Goal: Task Accomplishment & Management: Manage account settings

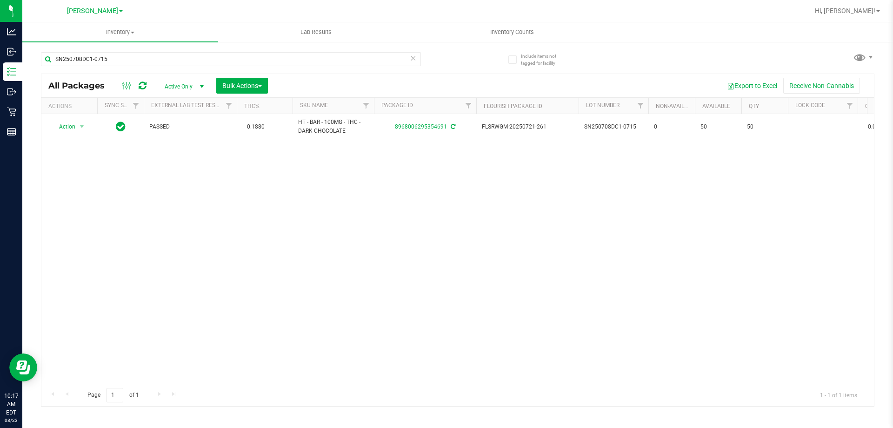
click at [413, 57] on icon at bounding box center [413, 57] width 7 height 11
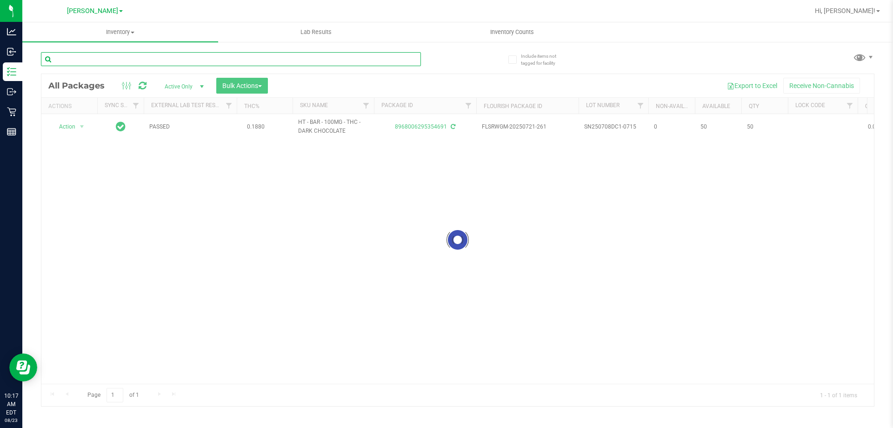
click at [399, 57] on input "text" at bounding box center [231, 59] width 380 height 14
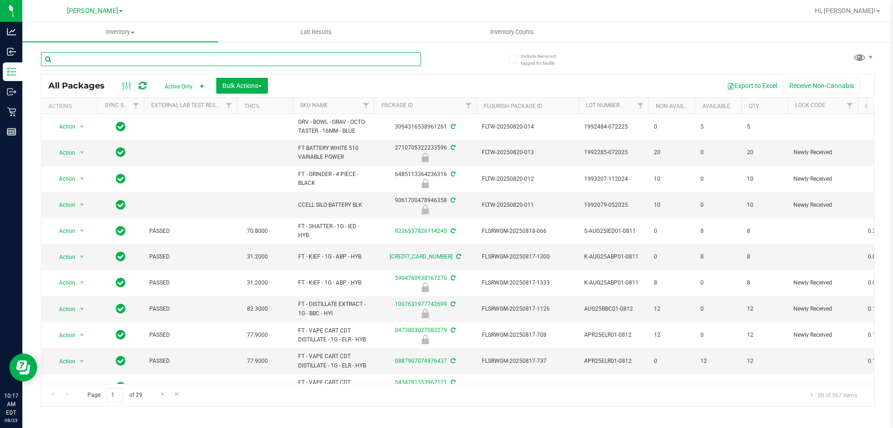
click at [274, 59] on input "text" at bounding box center [231, 59] width 380 height 14
type input "4739514628349024"
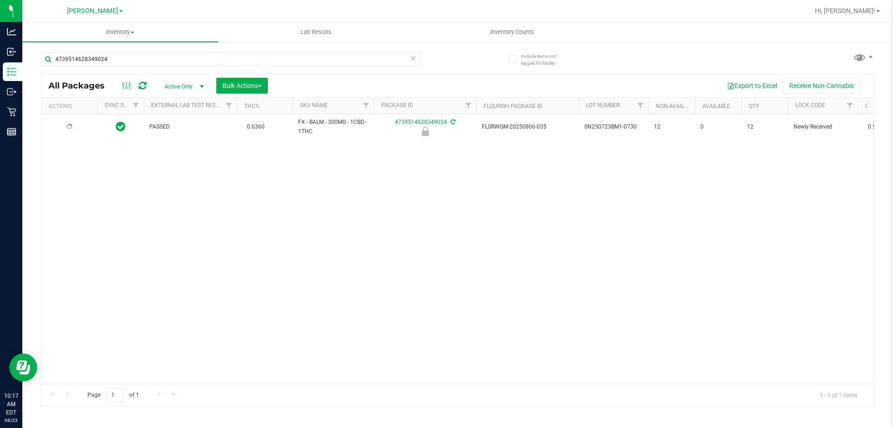
click at [66, 125] on div at bounding box center [69, 126] width 45 height 9
click at [66, 125] on span "Action" at bounding box center [63, 127] width 25 height 13
click at [80, 230] on li "Unlock package" at bounding box center [81, 237] width 60 height 14
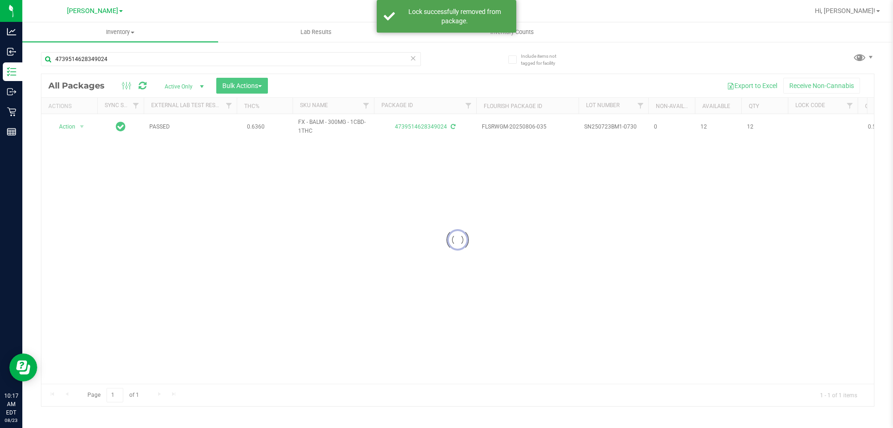
click at [412, 58] on icon at bounding box center [413, 57] width 7 height 11
click at [402, 58] on input "text" at bounding box center [231, 59] width 380 height 14
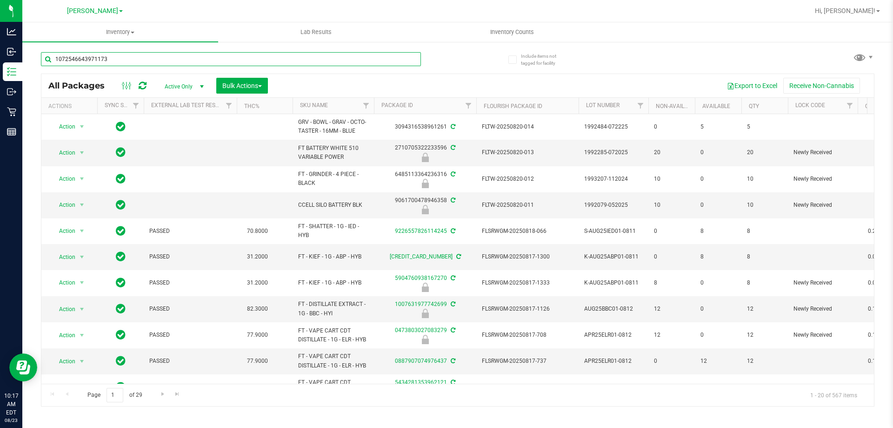
type input "1072546643971173"
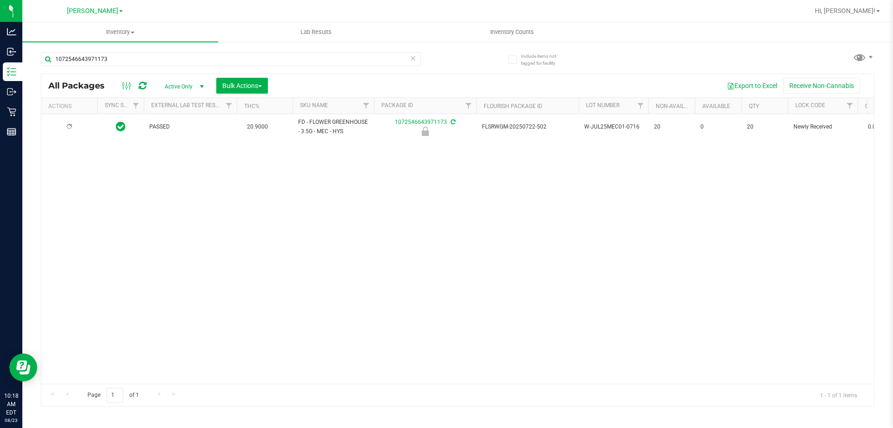
click at [80, 126] on div at bounding box center [69, 126] width 45 height 9
click at [80, 126] on span "select" at bounding box center [81, 126] width 7 height 7
click at [69, 230] on li "Unlock package" at bounding box center [81, 237] width 60 height 14
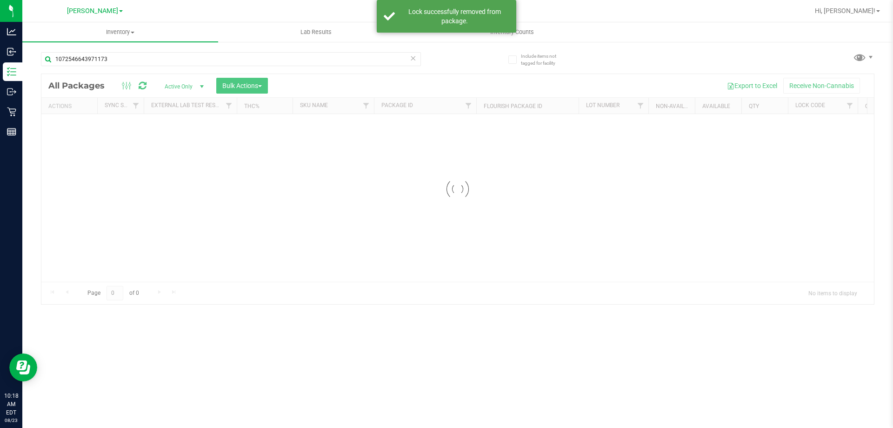
click at [413, 58] on div "Inventory All packages All inventory Waste log Create inventory Lab Results Inv…" at bounding box center [457, 224] width 871 height 405
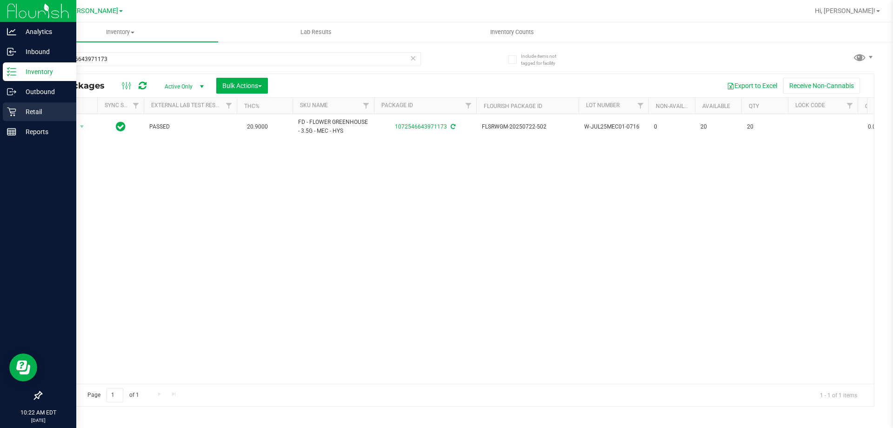
click at [42, 107] on p "Retail" at bounding box center [44, 111] width 56 height 11
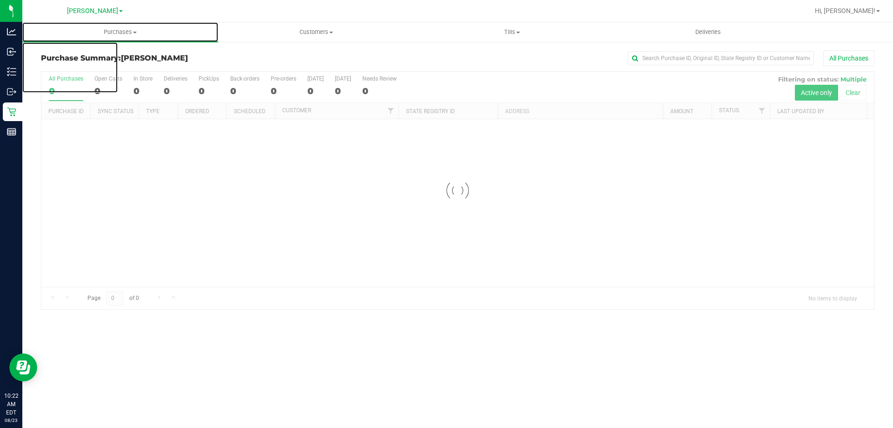
click at [130, 30] on span "Purchases" at bounding box center [120, 32] width 196 height 8
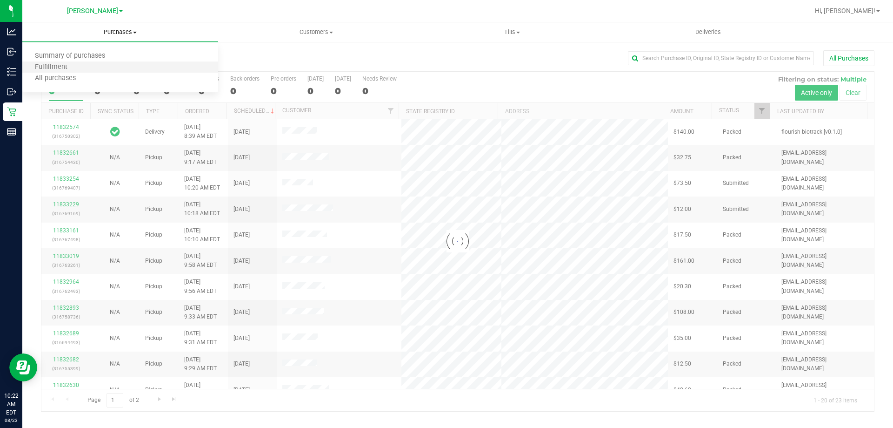
click at [89, 65] on li "Fulfillment" at bounding box center [120, 67] width 196 height 11
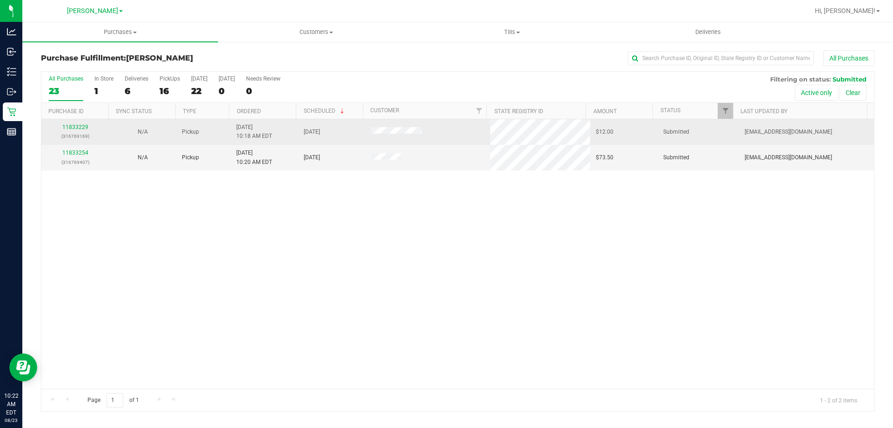
click at [82, 122] on td "11833229 (316769169)" at bounding box center [74, 132] width 67 height 26
click at [81, 125] on link "11833229" at bounding box center [75, 127] width 26 height 7
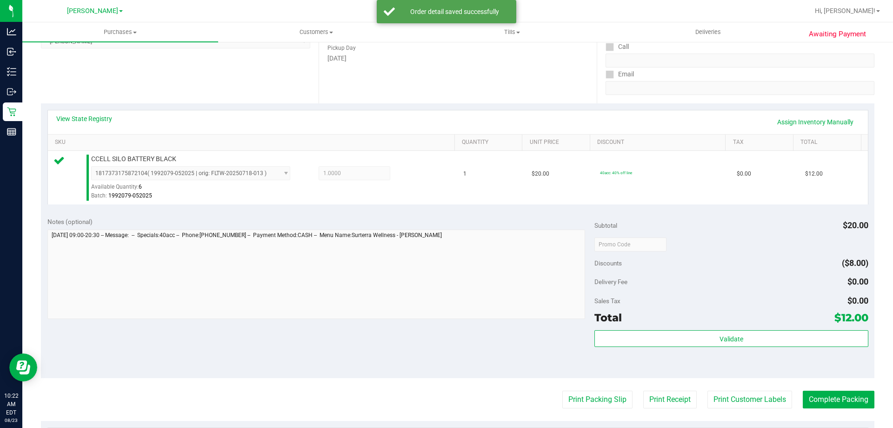
scroll to position [150, 0]
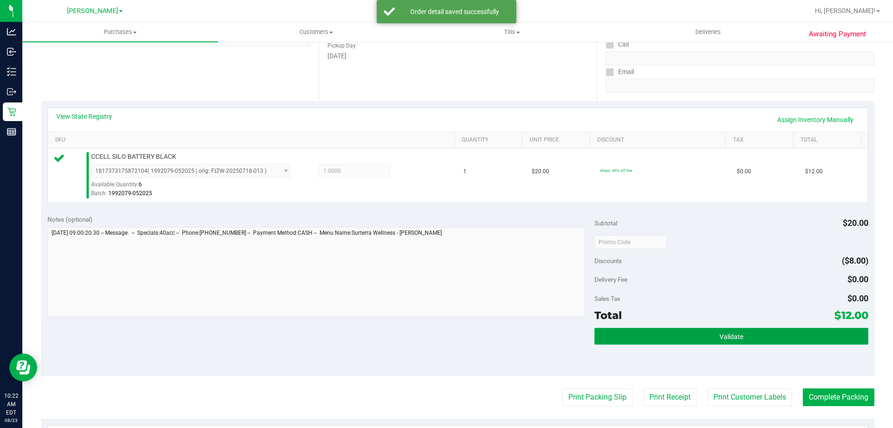
click at [755, 335] on button "Validate" at bounding box center [732, 336] width 274 height 17
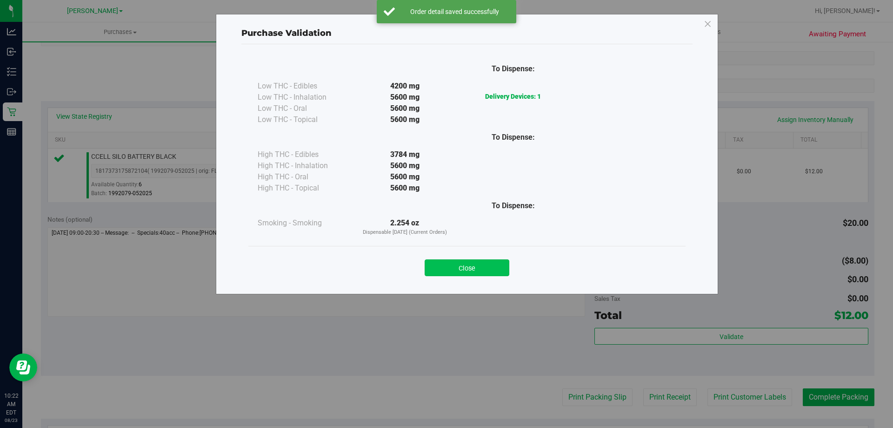
click at [489, 264] on button "Close" at bounding box center [467, 267] width 85 height 17
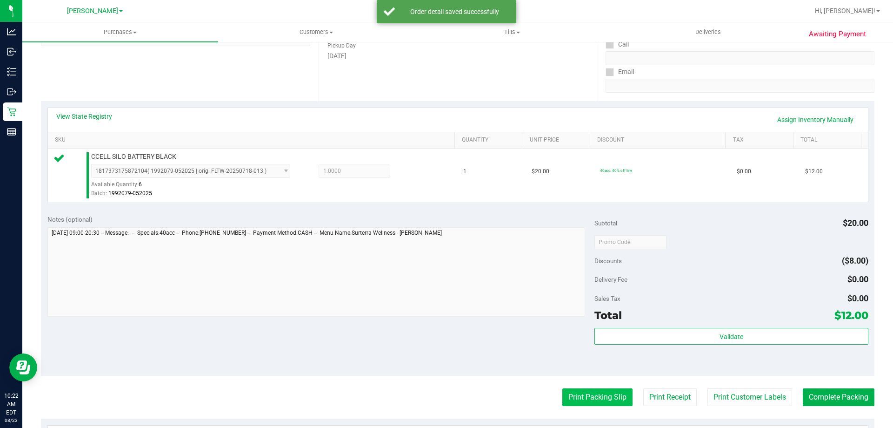
click at [599, 402] on button "Print Packing Slip" at bounding box center [598, 397] width 70 height 18
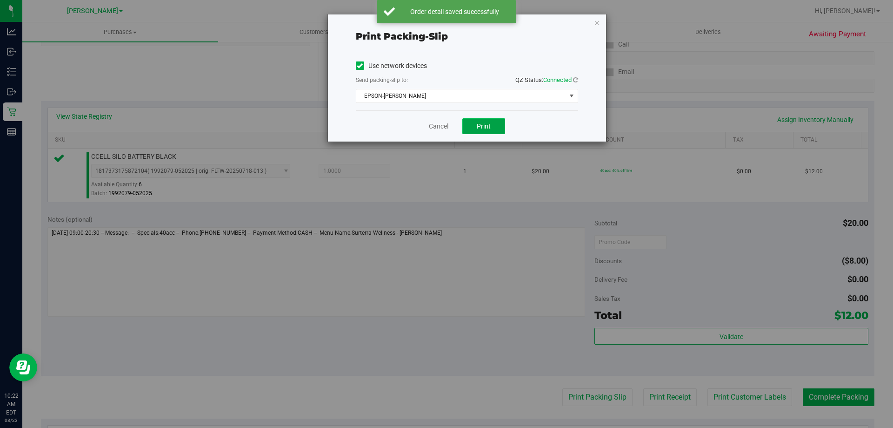
click at [488, 127] on span "Print" at bounding box center [484, 125] width 14 height 7
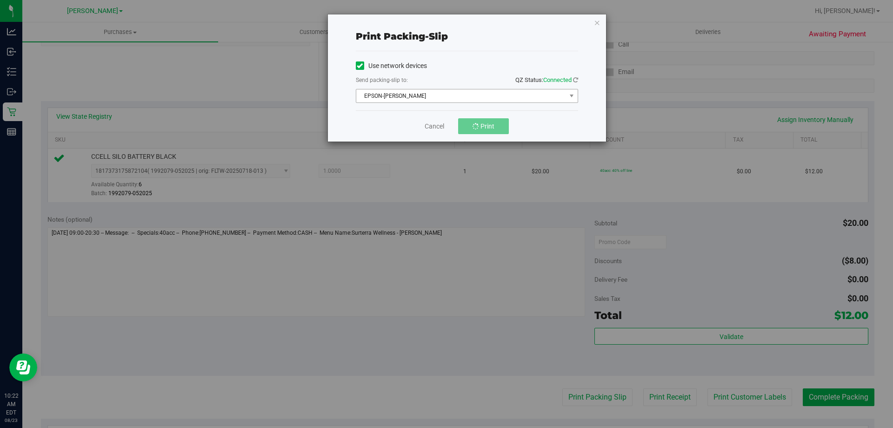
click at [560, 95] on span "EPSON-BECK" at bounding box center [461, 95] width 210 height 13
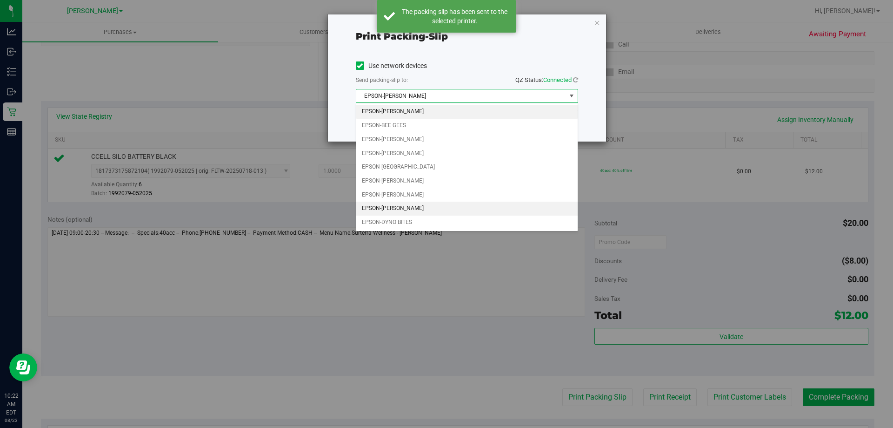
click at [427, 212] on li "EPSON-DWIGHT YOAKAM" at bounding box center [466, 208] width 221 height 14
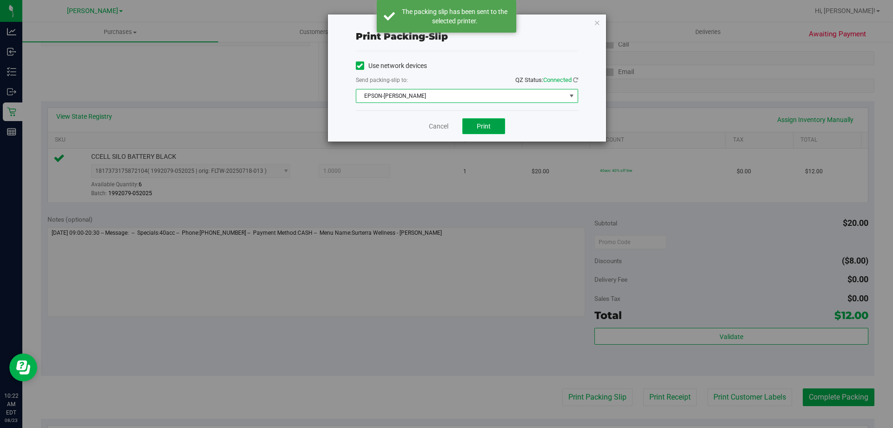
click at [489, 130] on button "Print" at bounding box center [484, 126] width 43 height 16
click at [438, 127] on link "Cancel" at bounding box center [439, 126] width 20 height 10
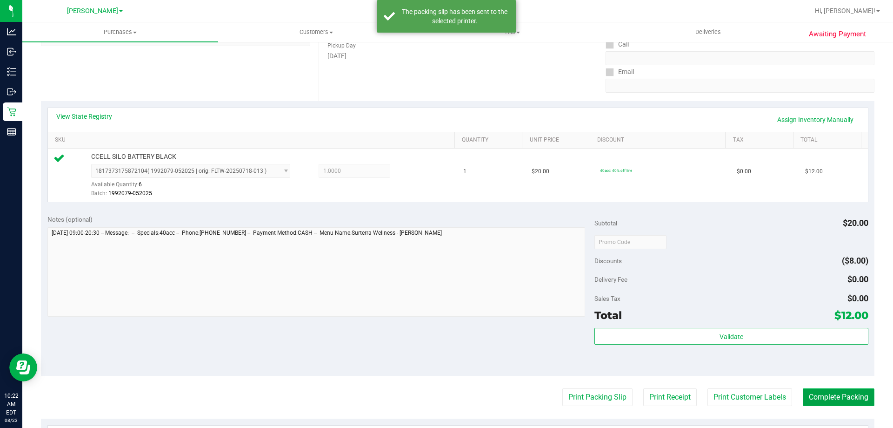
click at [845, 398] on button "Complete Packing" at bounding box center [839, 397] width 72 height 18
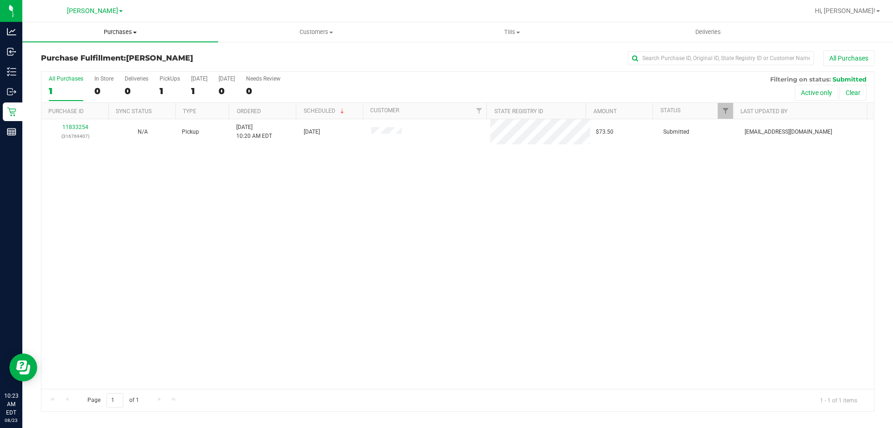
click at [116, 28] on span "Purchases" at bounding box center [120, 32] width 196 height 8
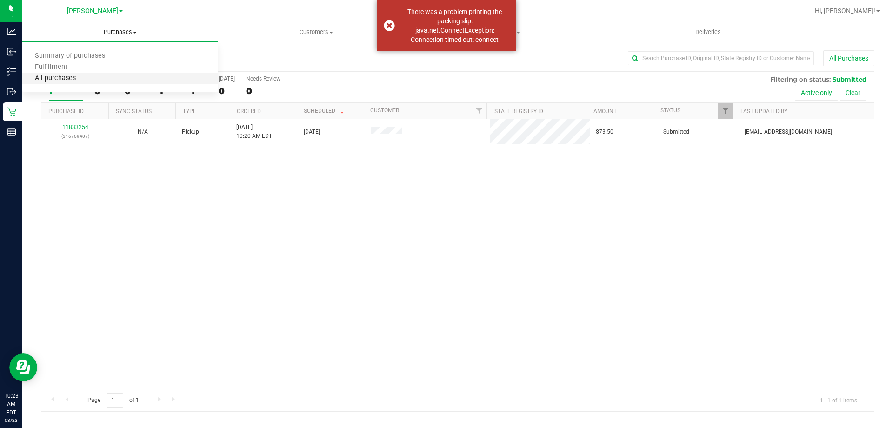
click at [52, 79] on span "All purchases" at bounding box center [55, 78] width 66 height 8
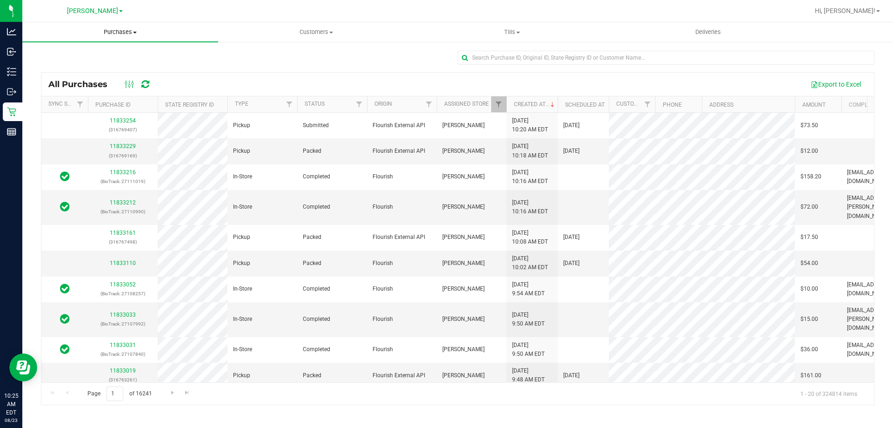
click at [138, 37] on uib-tab-heading "Purchases Summary of purchases Fulfillment All purchases" at bounding box center [120, 32] width 196 height 20
click at [91, 67] on li "Fulfillment" at bounding box center [120, 67] width 196 height 11
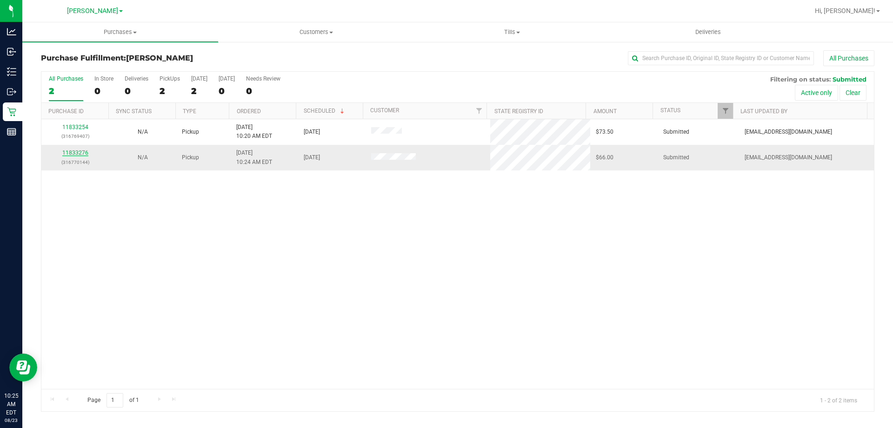
click at [81, 152] on link "11833276" at bounding box center [75, 152] width 26 height 7
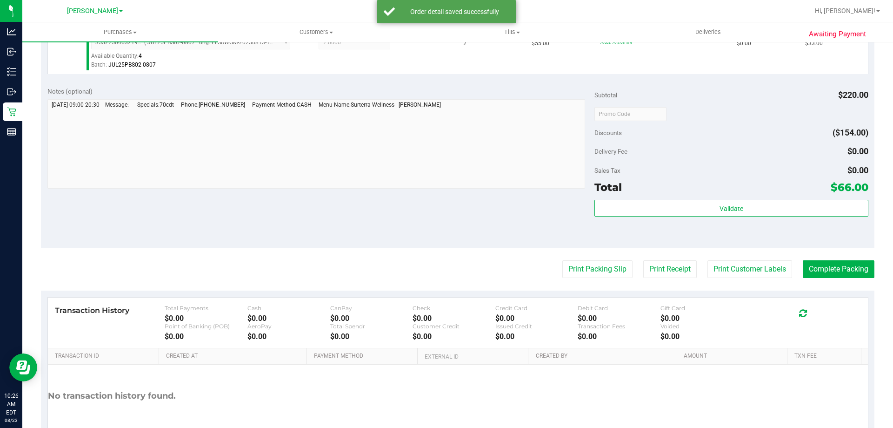
scroll to position [332, 0]
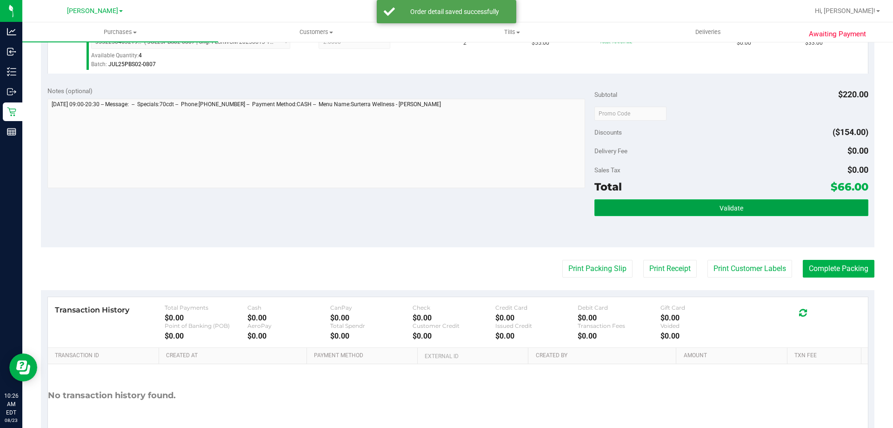
click at [665, 200] on button "Validate" at bounding box center [732, 207] width 274 height 17
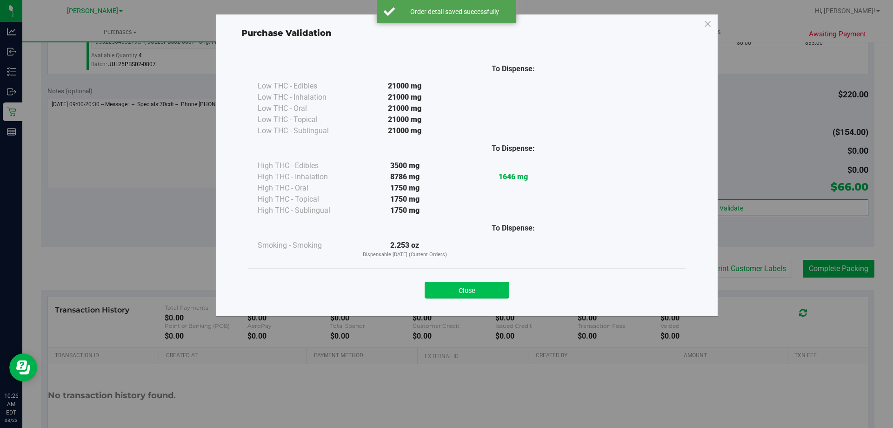
click at [457, 283] on button "Close" at bounding box center [467, 290] width 85 height 17
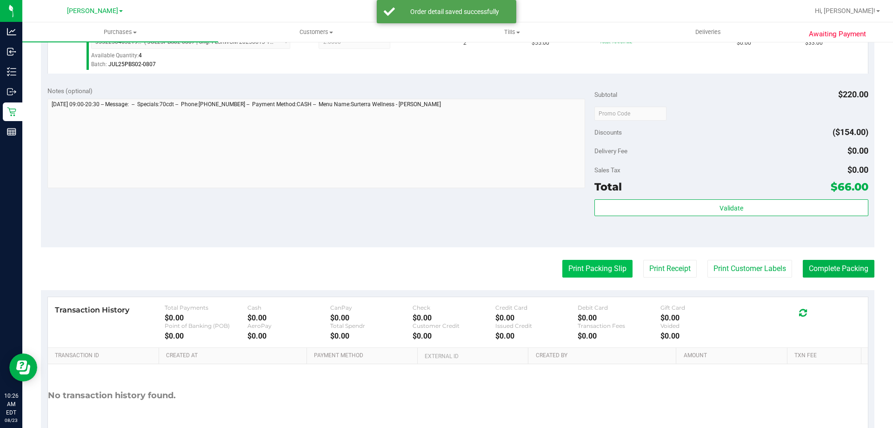
click at [600, 267] on button "Print Packing Slip" at bounding box center [598, 269] width 70 height 18
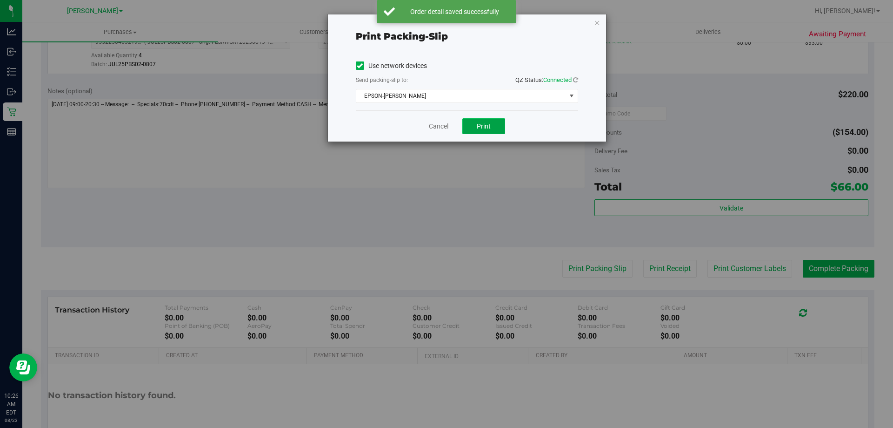
click at [494, 127] on button "Print" at bounding box center [484, 126] width 43 height 16
click at [431, 125] on link "Cancel" at bounding box center [439, 126] width 20 height 10
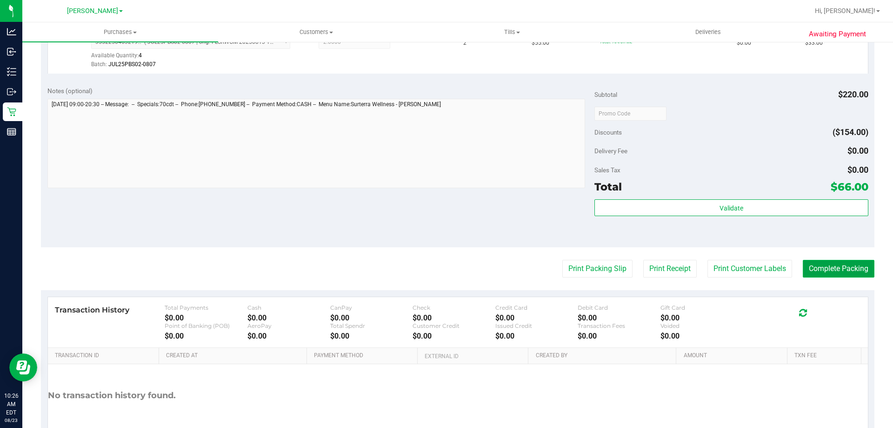
click at [839, 275] on button "Complete Packing" at bounding box center [839, 269] width 72 height 18
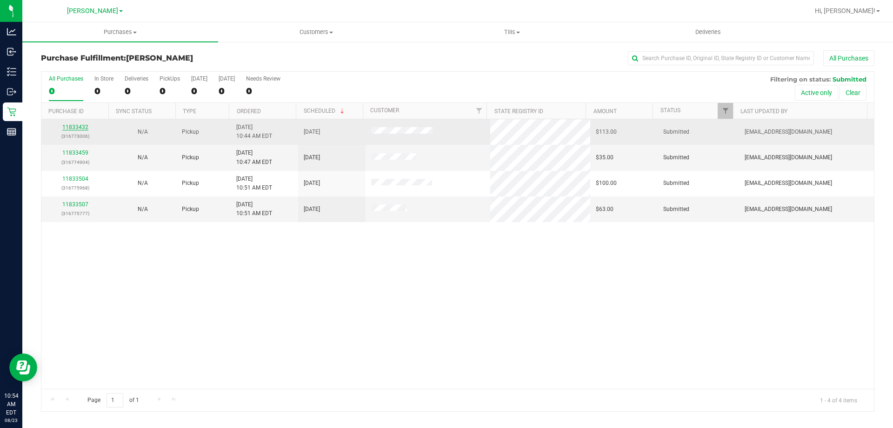
click at [87, 128] on link "11833432" at bounding box center [75, 127] width 26 height 7
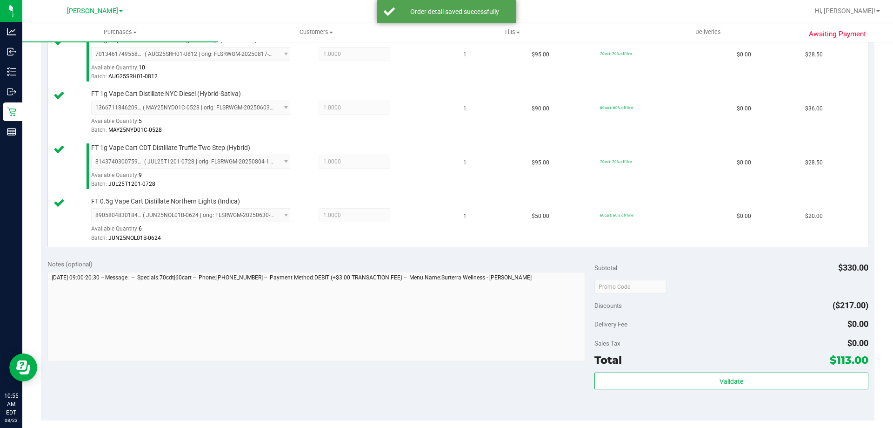
scroll to position [268, 0]
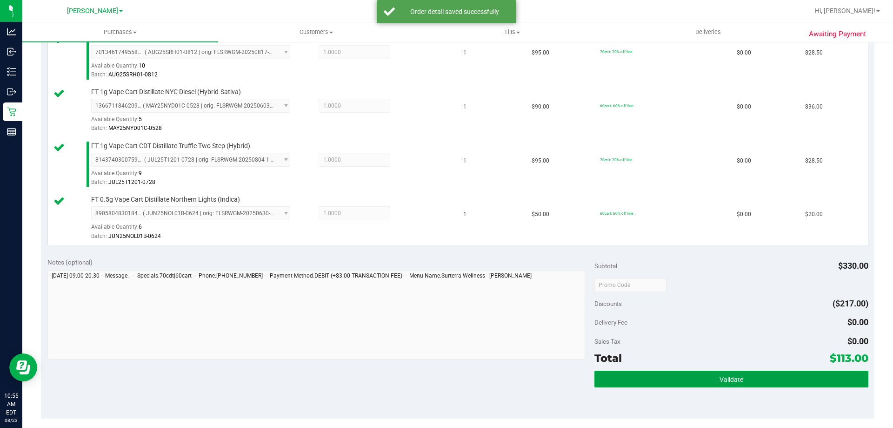
click at [712, 380] on button "Validate" at bounding box center [732, 378] width 274 height 17
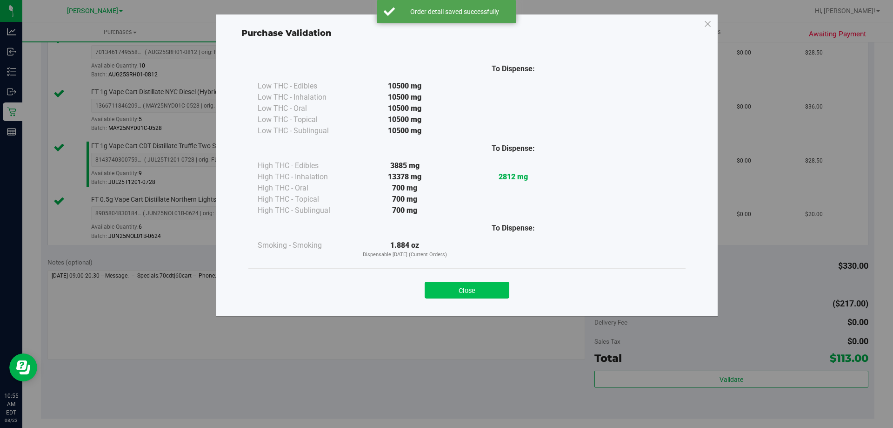
click at [479, 285] on button "Close" at bounding box center [467, 290] width 85 height 17
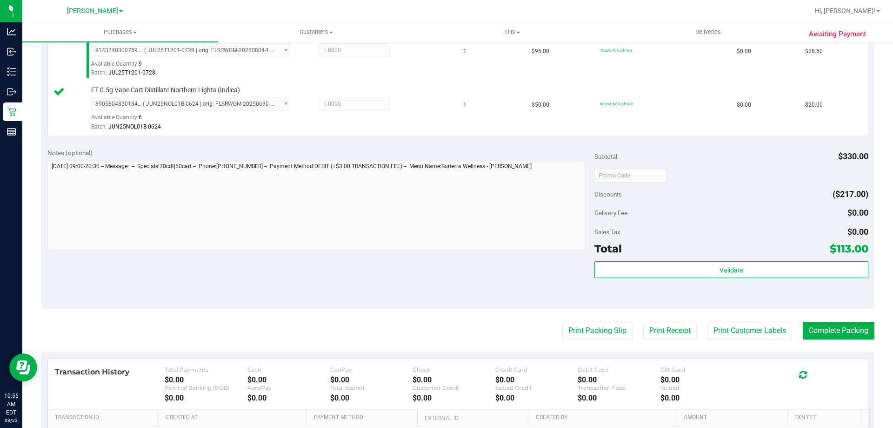
scroll to position [383, 0]
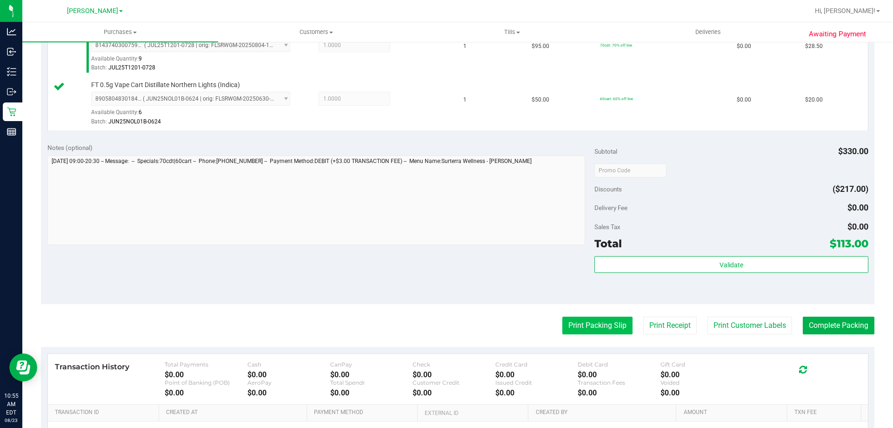
click at [590, 322] on button "Print Packing Slip" at bounding box center [598, 325] width 70 height 18
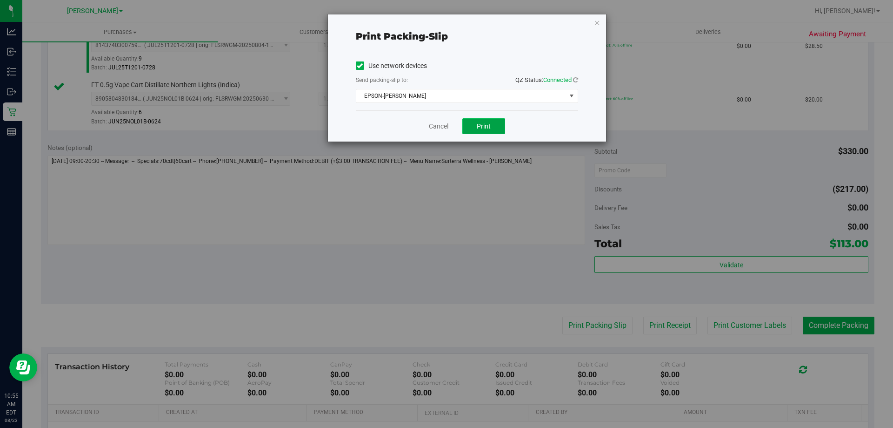
click at [487, 128] on span "Print" at bounding box center [484, 125] width 14 height 7
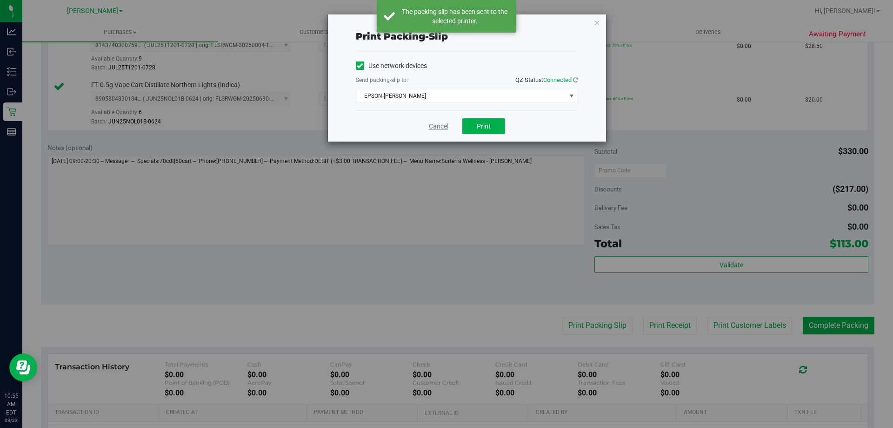
click at [446, 128] on link "Cancel" at bounding box center [439, 126] width 20 height 10
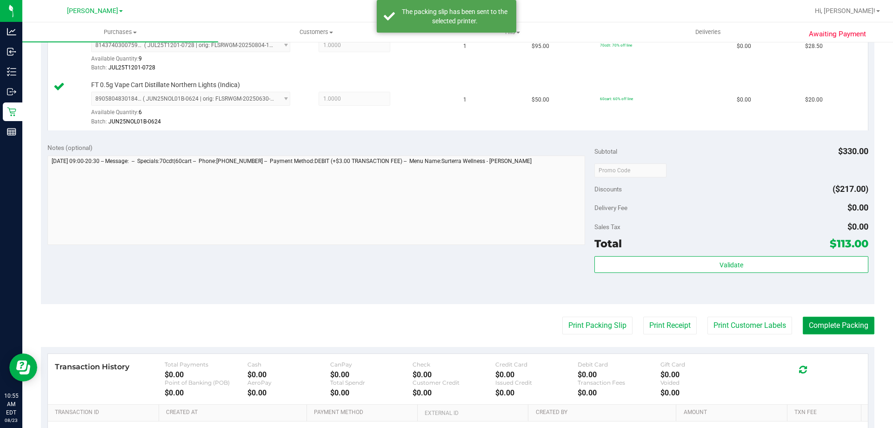
click at [842, 317] on button "Complete Packing" at bounding box center [839, 325] width 72 height 18
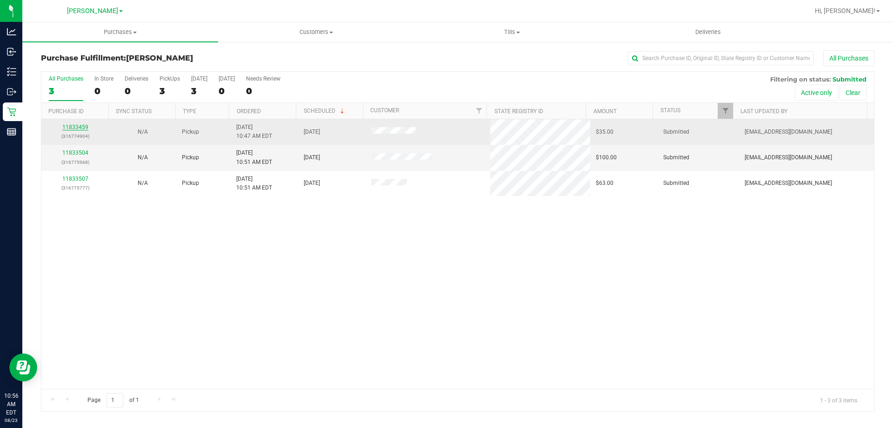
click at [76, 127] on link "11833459" at bounding box center [75, 127] width 26 height 7
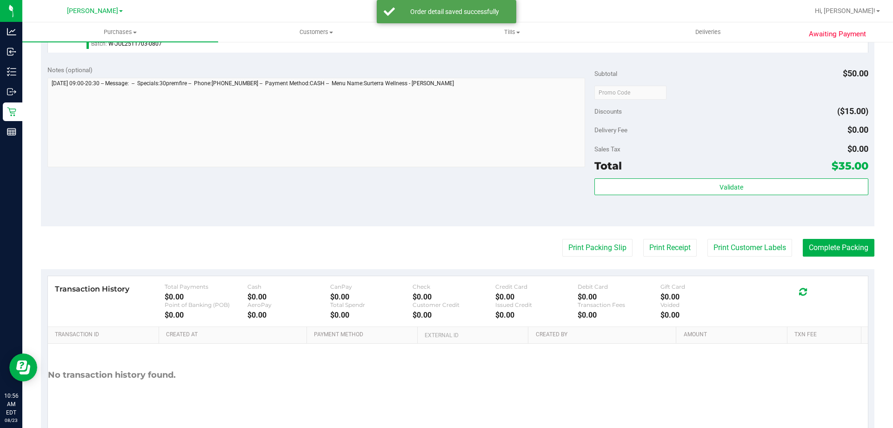
scroll to position [302, 0]
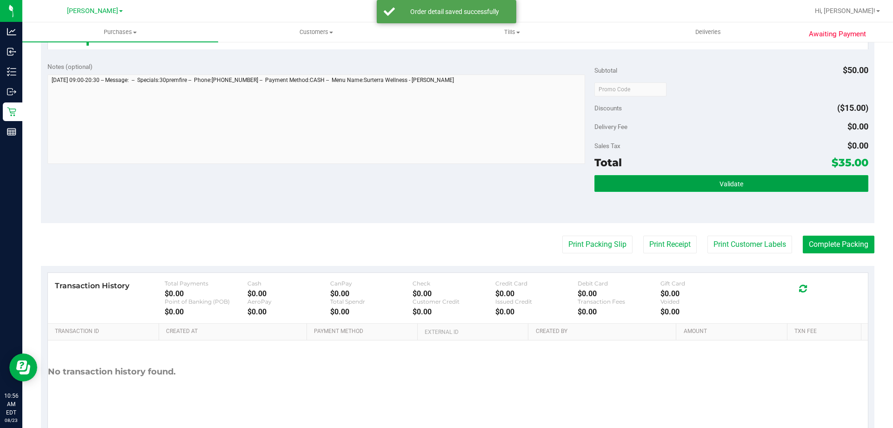
click at [753, 185] on button "Validate" at bounding box center [732, 183] width 274 height 17
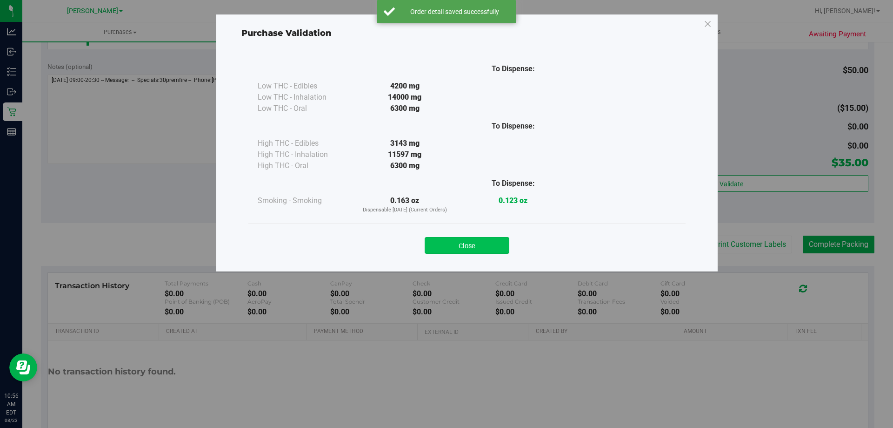
click at [486, 243] on button "Close" at bounding box center [467, 245] width 85 height 17
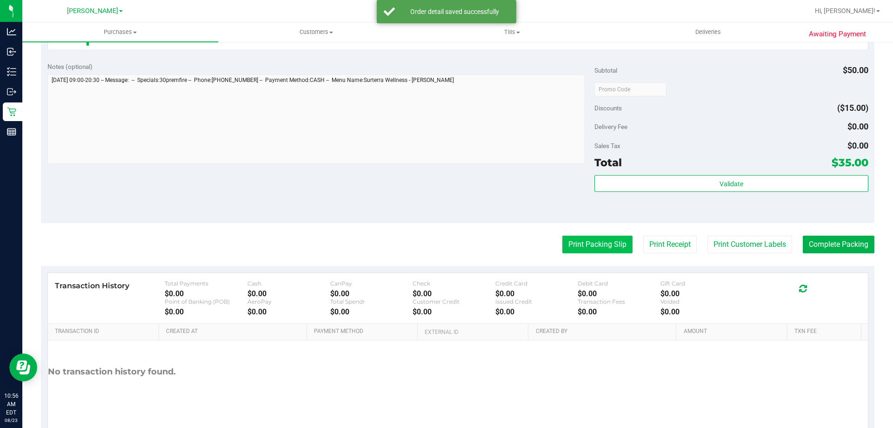
click at [593, 241] on button "Print Packing Slip" at bounding box center [598, 244] width 70 height 18
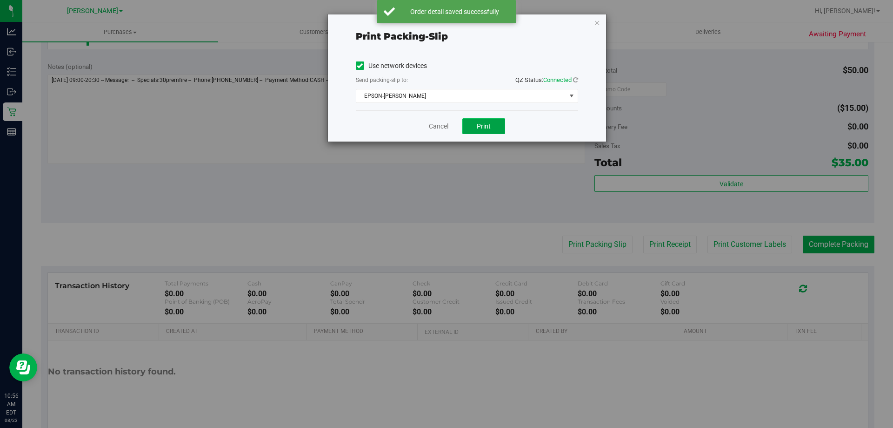
click at [489, 129] on span "Print" at bounding box center [484, 125] width 14 height 7
click at [436, 123] on link "Cancel" at bounding box center [439, 126] width 20 height 10
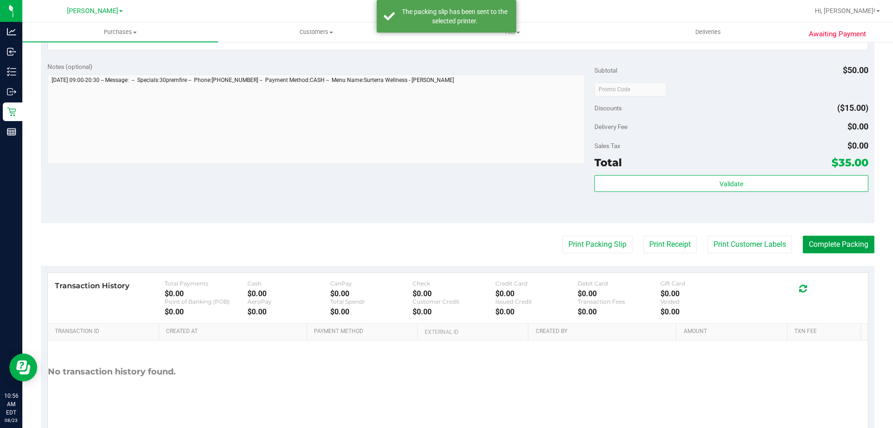
click at [838, 245] on button "Complete Packing" at bounding box center [839, 244] width 72 height 18
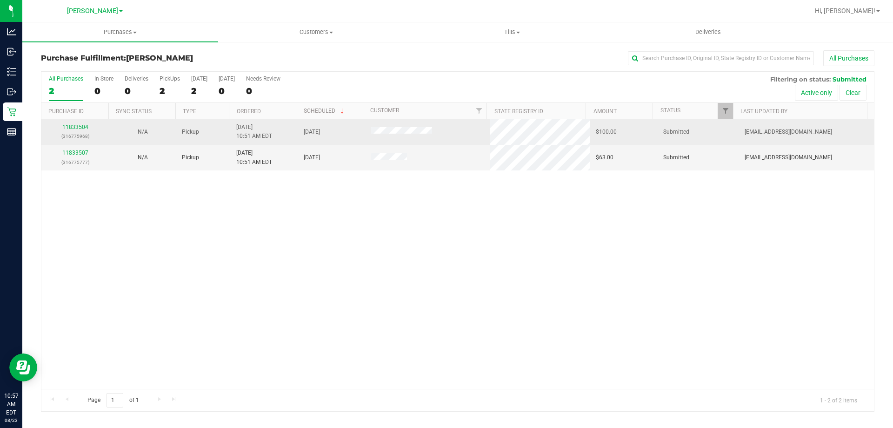
click at [75, 121] on td "11833504 (316775968)" at bounding box center [74, 132] width 67 height 26
click at [76, 129] on link "11833504" at bounding box center [75, 127] width 26 height 7
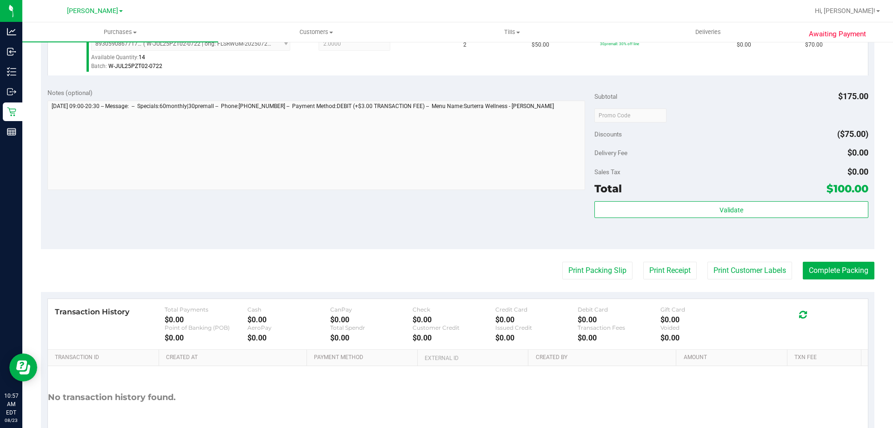
scroll to position [335, 0]
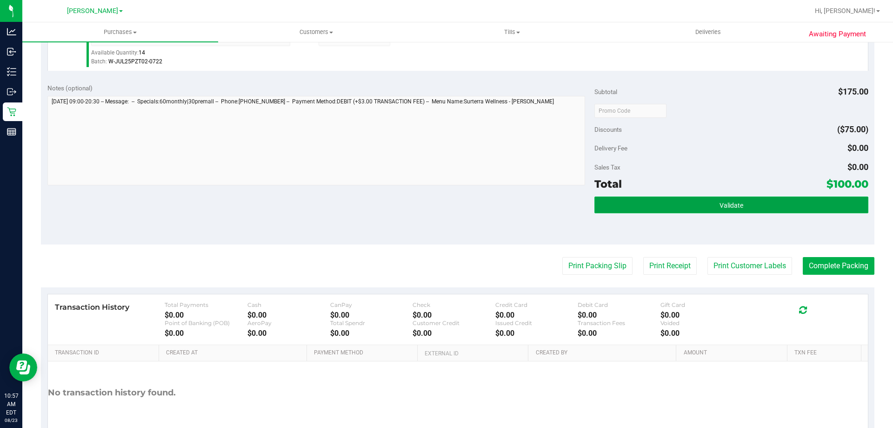
click at [783, 207] on button "Validate" at bounding box center [732, 204] width 274 height 17
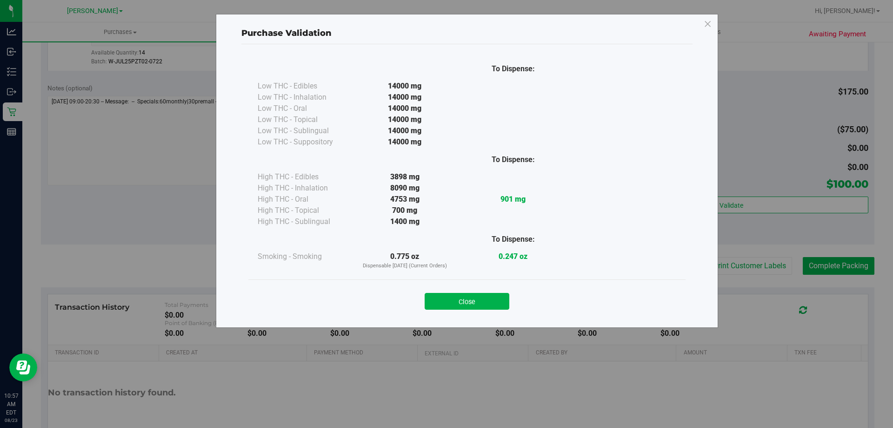
click at [482, 328] on div "Purchase Validation To Dispense: Low THC - Edibles 14000 mg" at bounding box center [450, 214] width 900 height 428
click at [495, 303] on button "Close" at bounding box center [467, 301] width 85 height 17
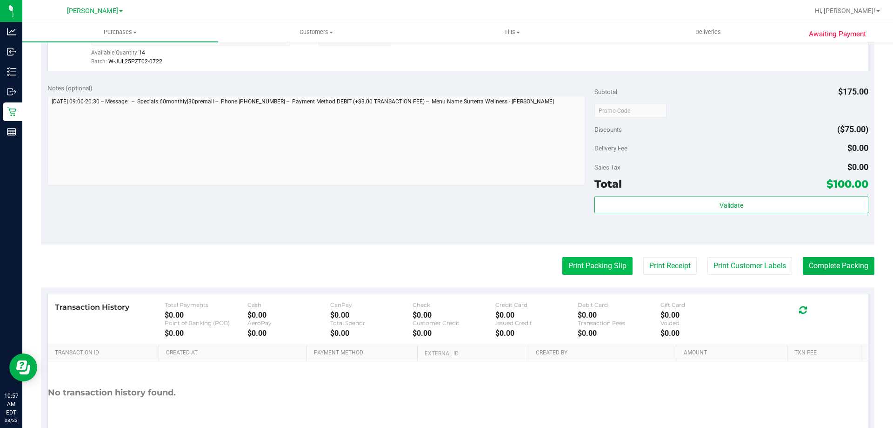
click at [603, 268] on button "Print Packing Slip" at bounding box center [598, 266] width 70 height 18
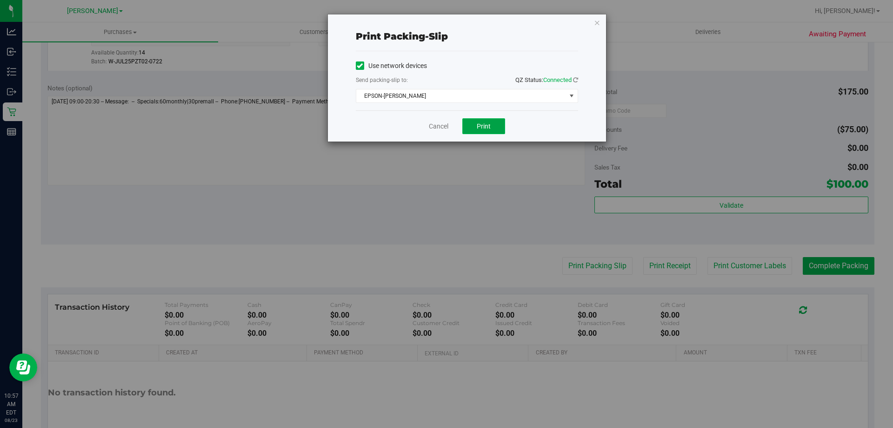
click at [482, 133] on button "Print" at bounding box center [484, 126] width 43 height 16
click at [434, 124] on link "Cancel" at bounding box center [439, 126] width 20 height 10
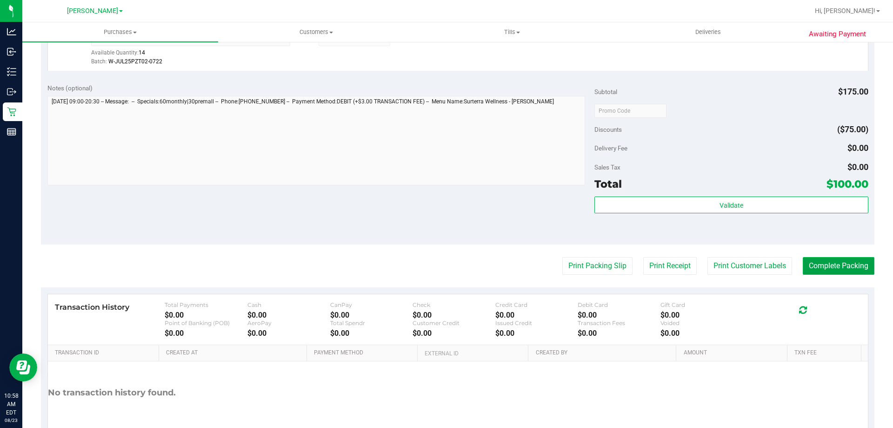
click at [822, 271] on button "Complete Packing" at bounding box center [839, 266] width 72 height 18
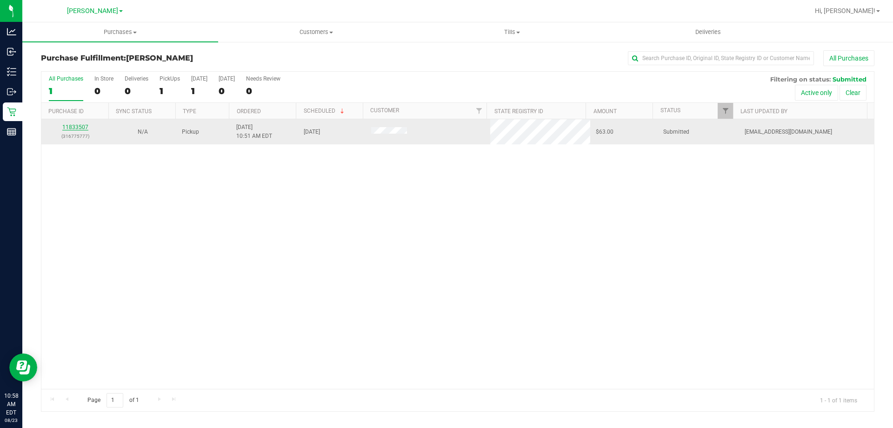
click at [75, 127] on link "11833507" at bounding box center [75, 127] width 26 height 7
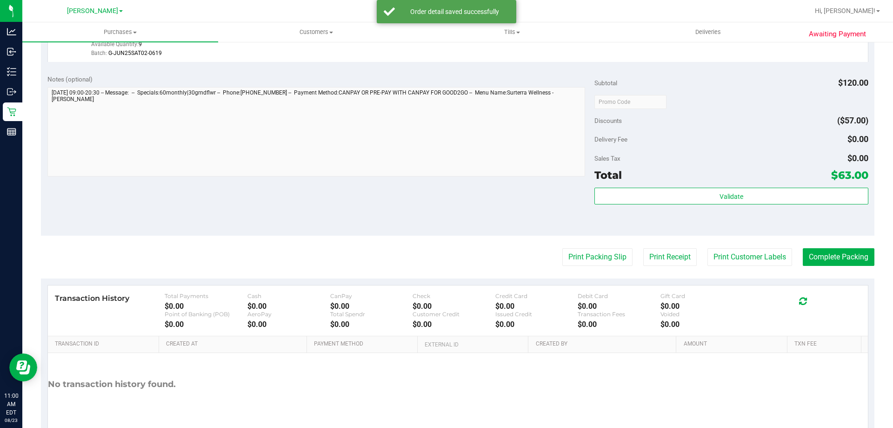
scroll to position [399, 0]
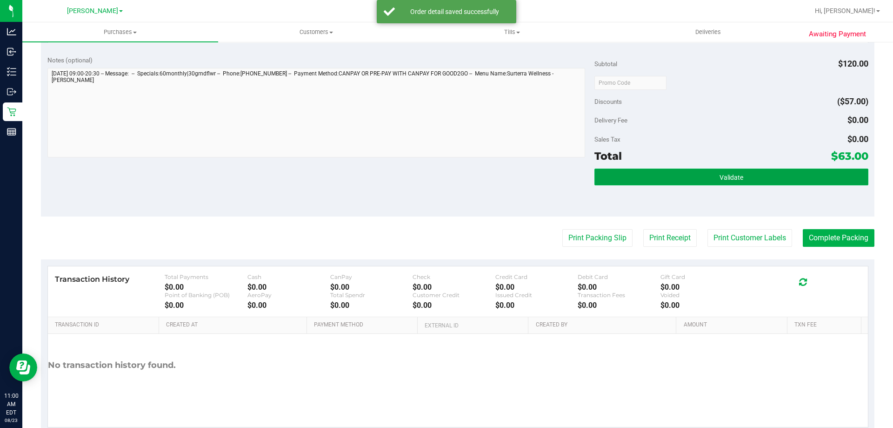
click at [795, 182] on button "Validate" at bounding box center [732, 176] width 274 height 17
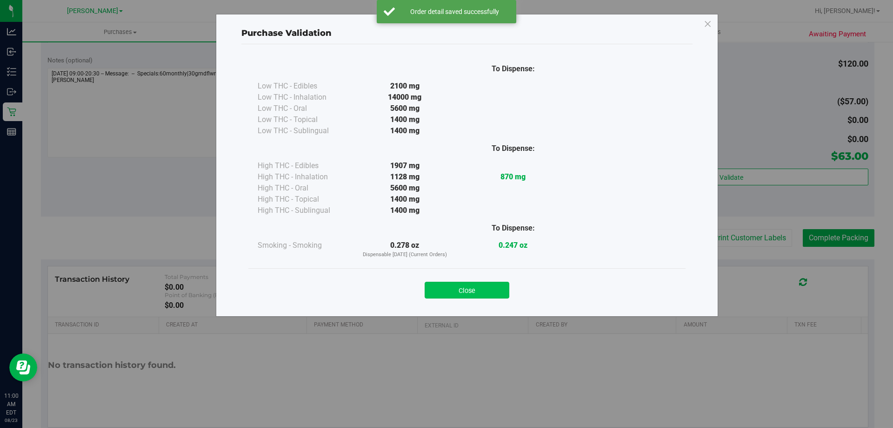
click at [468, 292] on button "Close" at bounding box center [467, 290] width 85 height 17
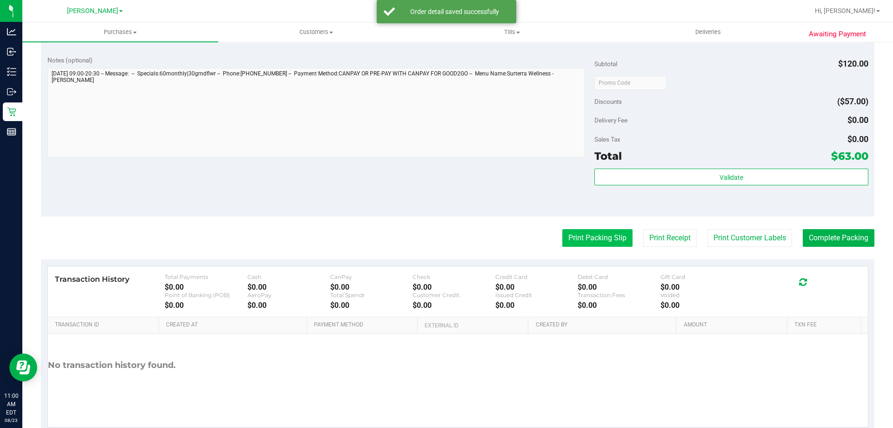
click at [602, 241] on button "Print Packing Slip" at bounding box center [598, 238] width 70 height 18
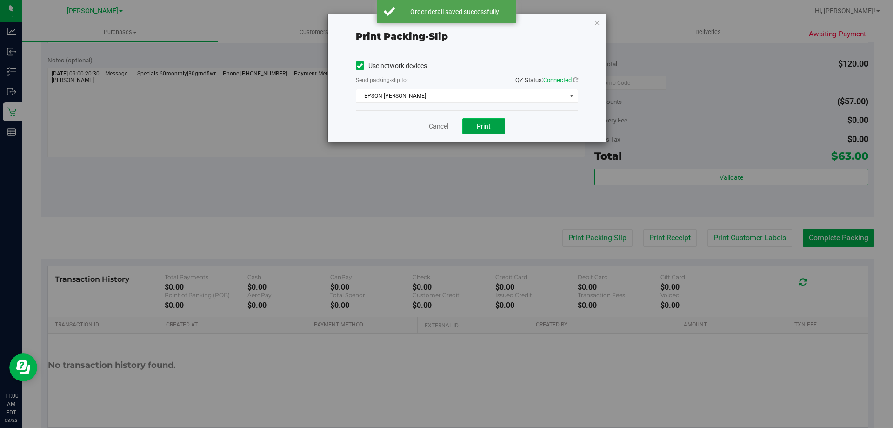
click at [486, 131] on button "Print" at bounding box center [484, 126] width 43 height 16
click at [438, 127] on link "Cancel" at bounding box center [439, 126] width 20 height 10
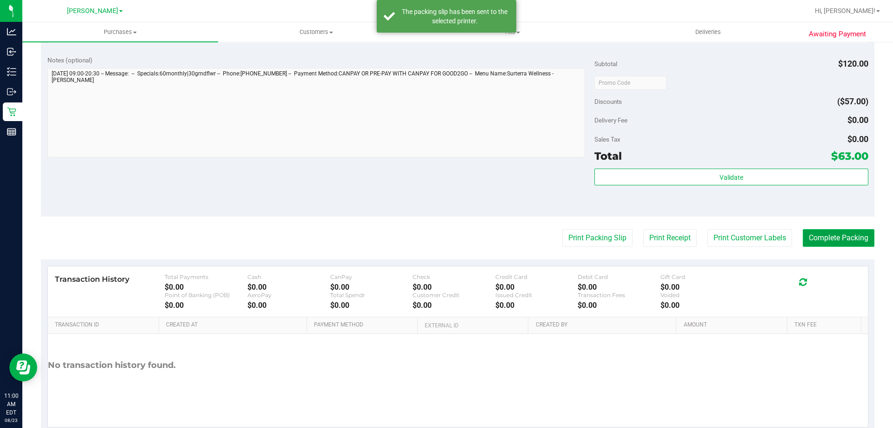
click at [851, 229] on button "Complete Packing" at bounding box center [839, 238] width 72 height 18
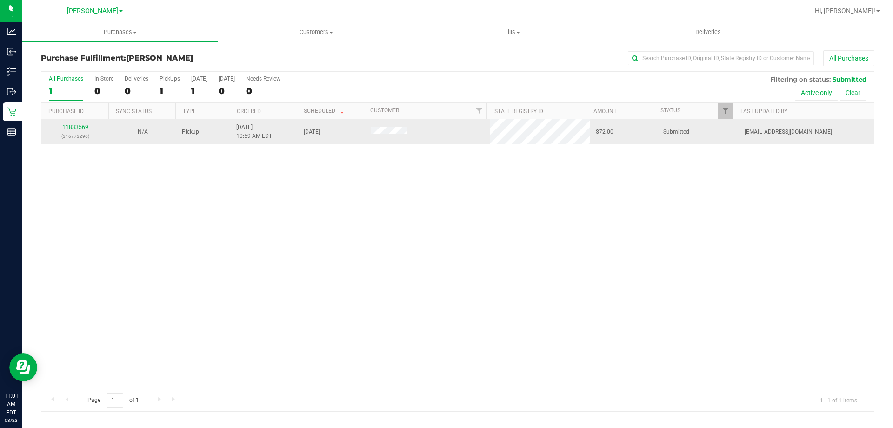
click at [82, 124] on link "11833569" at bounding box center [75, 127] width 26 height 7
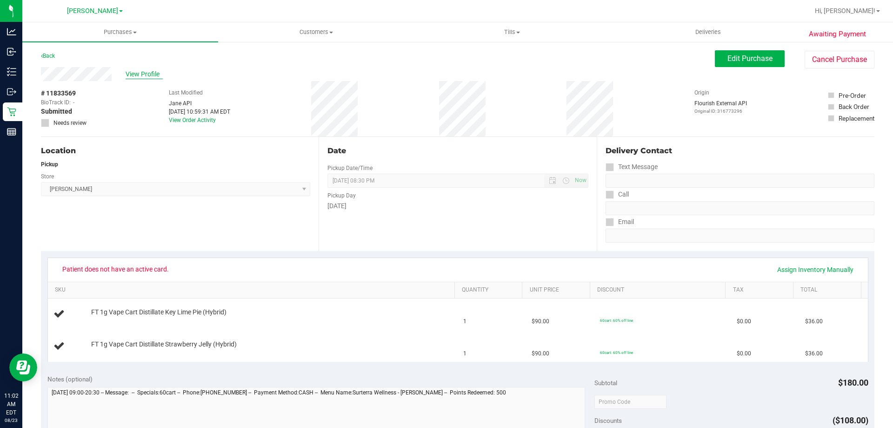
click at [148, 78] on span "View Profile" at bounding box center [144, 74] width 37 height 10
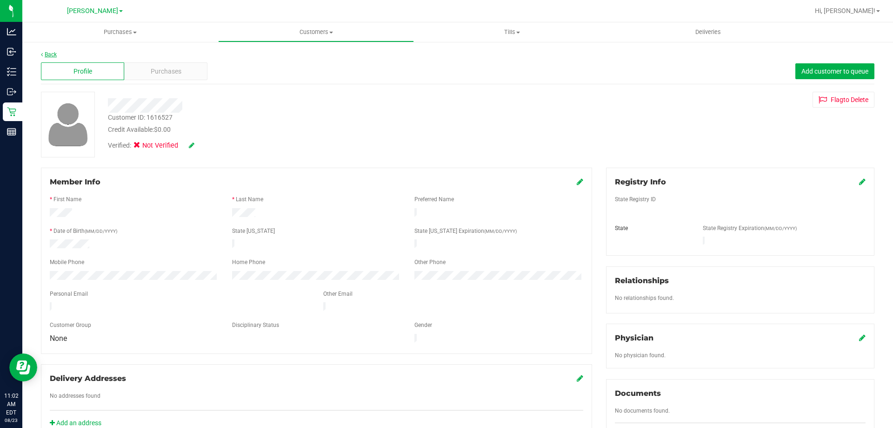
click at [45, 55] on link "Back" at bounding box center [49, 54] width 16 height 7
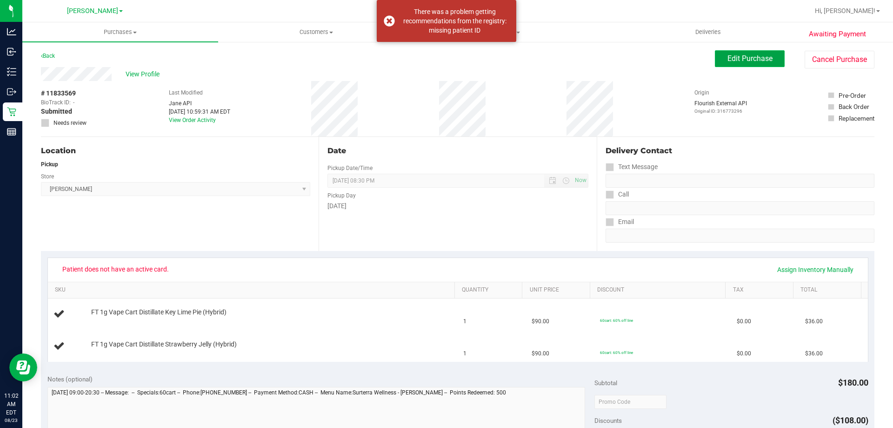
click at [720, 56] on button "Edit Purchase" at bounding box center [750, 58] width 70 height 17
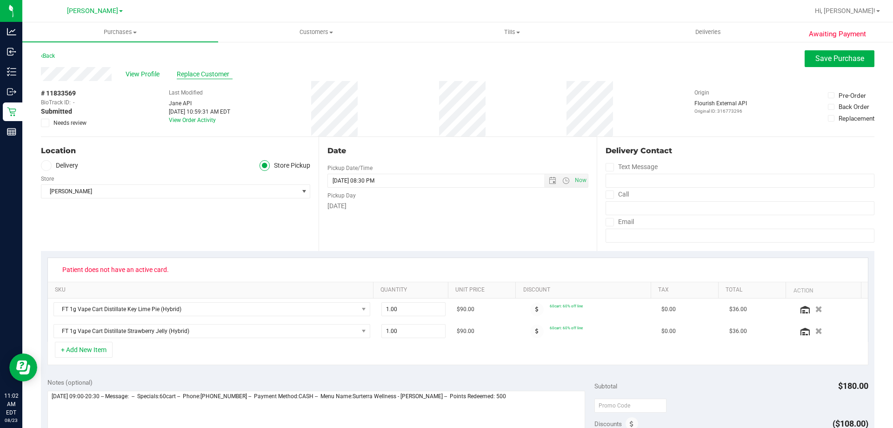
click at [203, 72] on span "Replace Customer" at bounding box center [205, 74] width 56 height 10
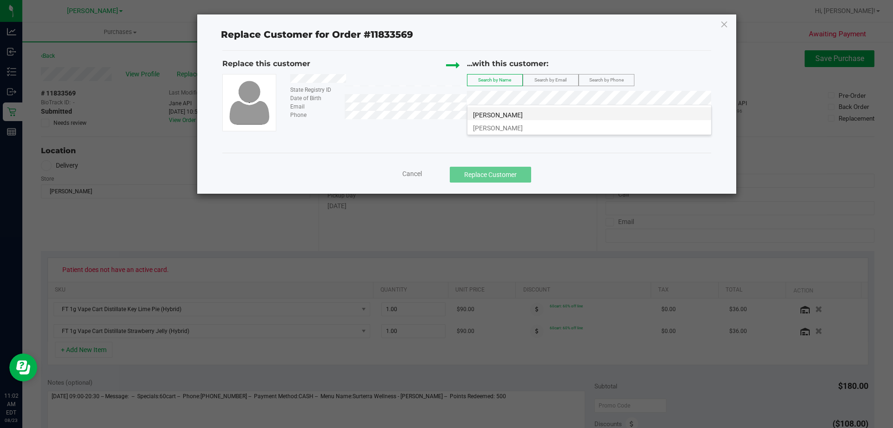
click at [543, 112] on li "JIMMY BARNES" at bounding box center [590, 113] width 244 height 13
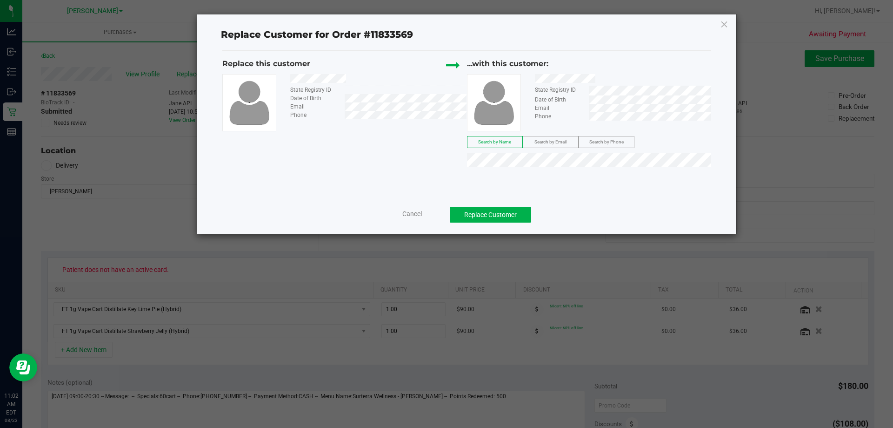
click at [454, 64] on icon at bounding box center [453, 65] width 14 height 14
click at [410, 212] on span "Cancel" at bounding box center [412, 213] width 20 height 7
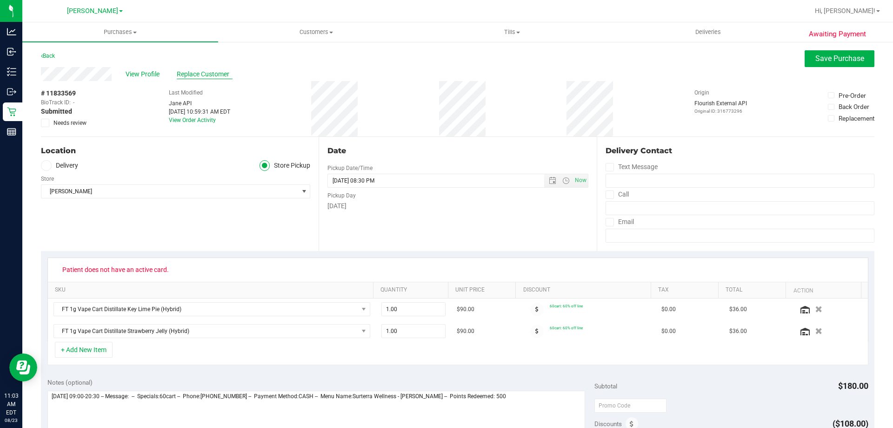
click at [228, 76] on span "Replace Customer" at bounding box center [205, 74] width 56 height 10
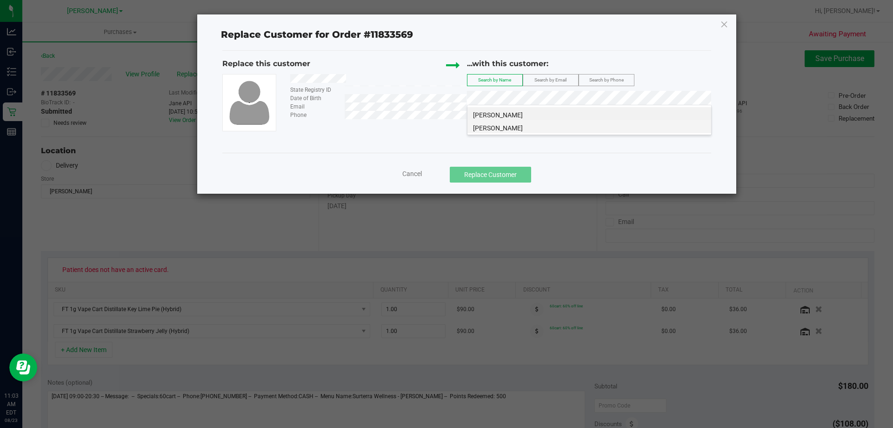
click at [502, 131] on span "Jimmy Barnes" at bounding box center [498, 127] width 50 height 7
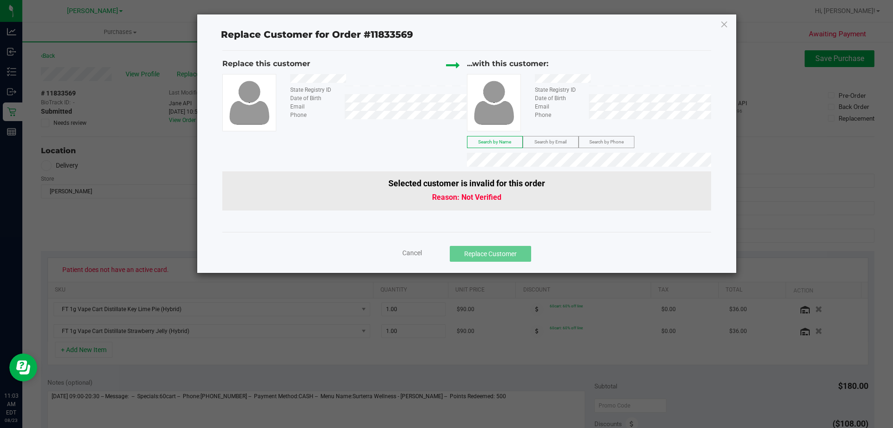
click at [409, 256] on span "Cancel" at bounding box center [412, 252] width 20 height 7
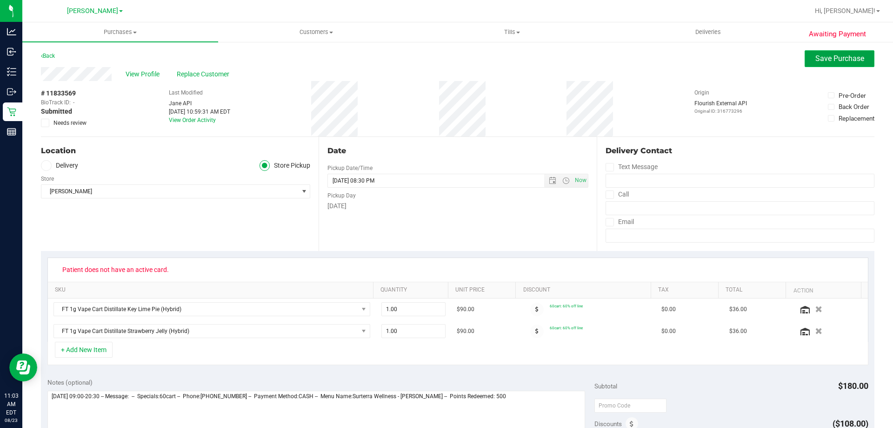
drag, startPoint x: 808, startPoint y: 59, endPoint x: 825, endPoint y: 53, distance: 17.5
click at [808, 59] on button "Save Purchase" at bounding box center [840, 58] width 70 height 17
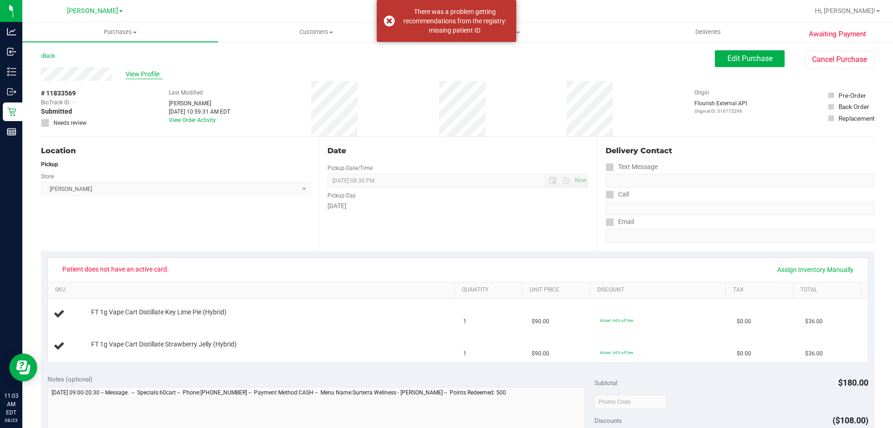
click at [129, 75] on span "View Profile" at bounding box center [144, 74] width 37 height 10
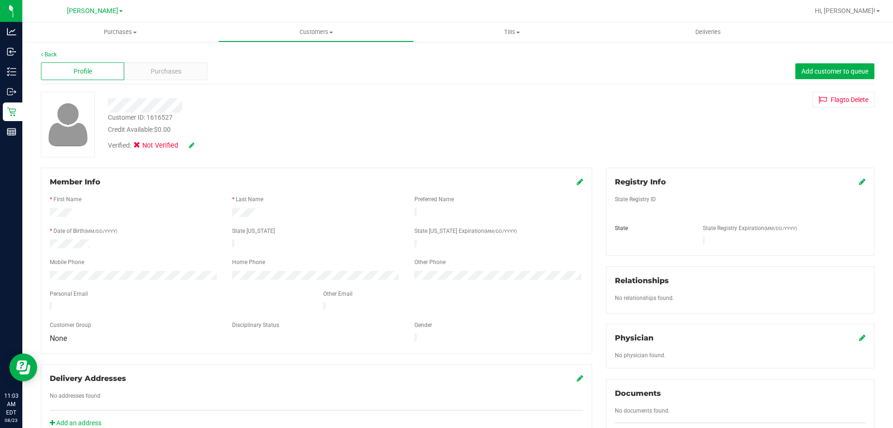
click at [163, 119] on div "Customer ID: 1616527" at bounding box center [140, 118] width 65 height 10
copy div "1616527"
click at [117, 37] on uib-tab-heading "Purchases Summary of purchases Fulfillment All purchases" at bounding box center [120, 32] width 196 height 20
click at [70, 63] on span "Fulfillment" at bounding box center [51, 67] width 58 height 8
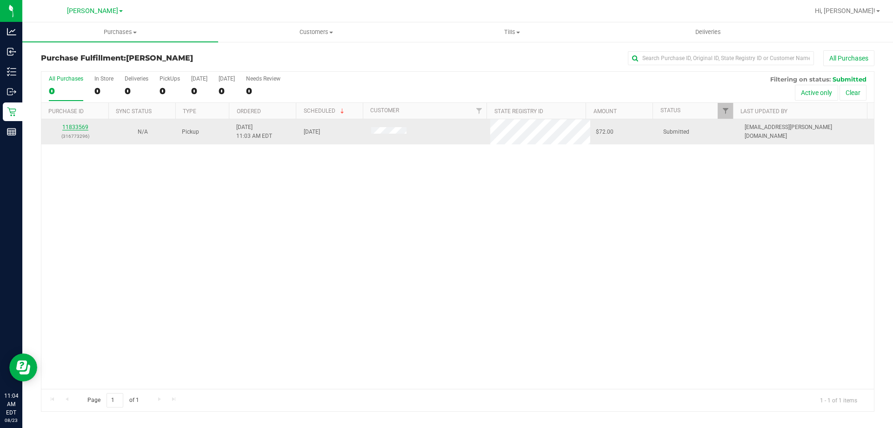
click at [80, 127] on link "11833569" at bounding box center [75, 127] width 26 height 7
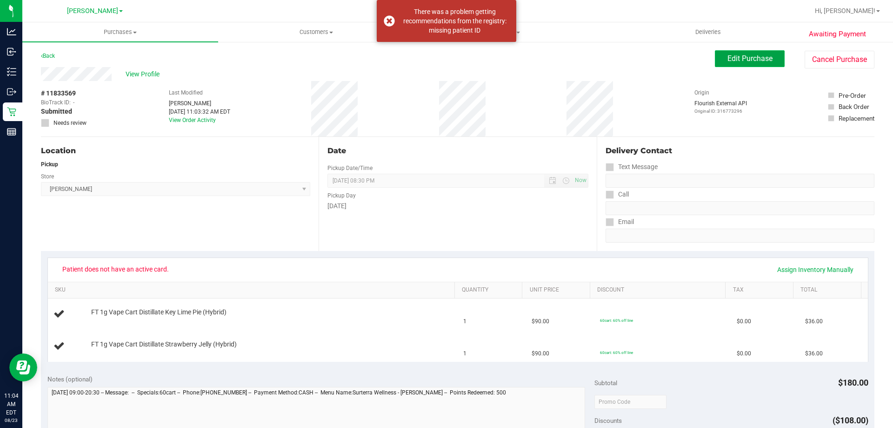
click at [759, 57] on span "Edit Purchase" at bounding box center [750, 58] width 45 height 9
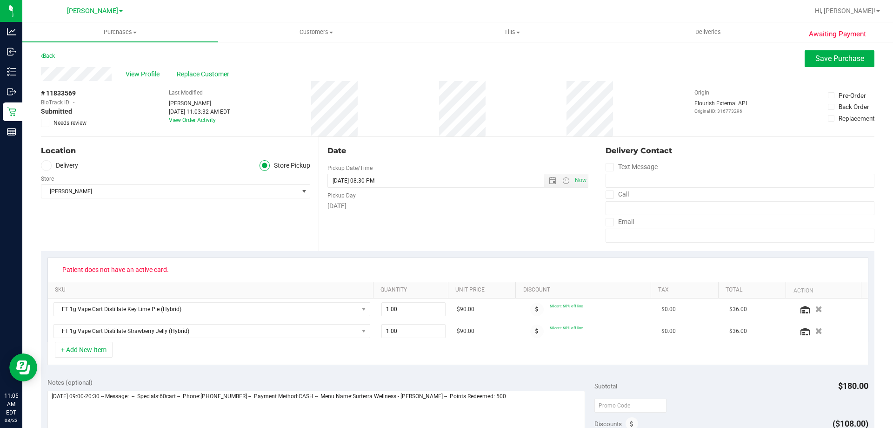
click at [55, 121] on span "Needs review" at bounding box center [70, 123] width 33 height 8
click at [0, 0] on input "Needs review" at bounding box center [0, 0] width 0 height 0
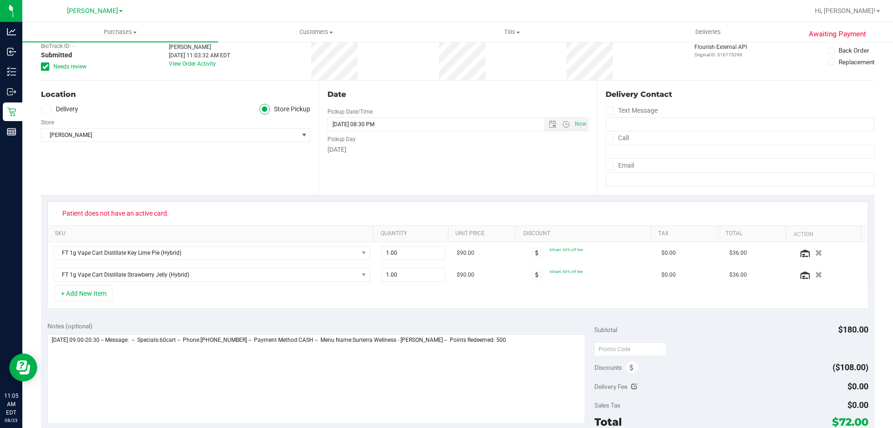
scroll to position [233, 0]
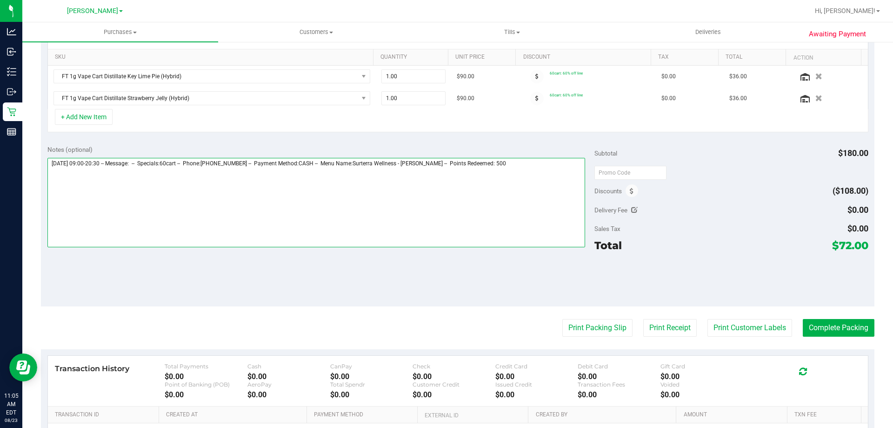
click at [549, 178] on textarea at bounding box center [316, 202] width 538 height 89
type textarea "Saturday 08/23/2025 09:00-20:30 -- Message: -- Specials:60cart -- Phone:8132154…"
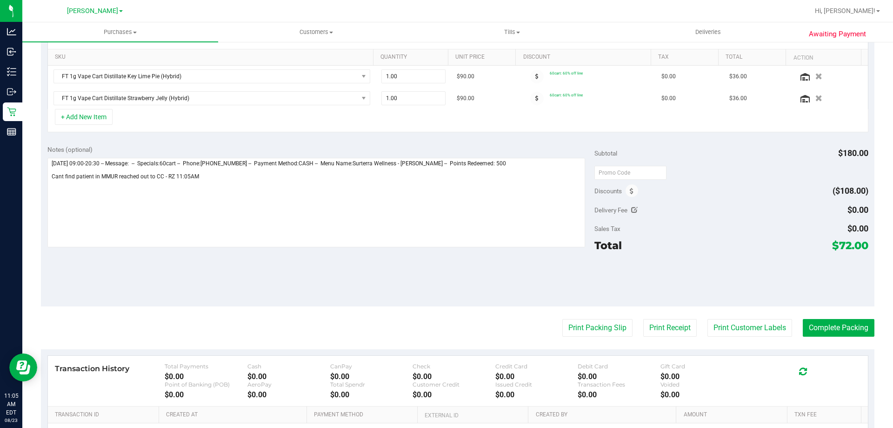
click at [751, 205] on div "Delivery Fee $0.00" at bounding box center [732, 209] width 274 height 17
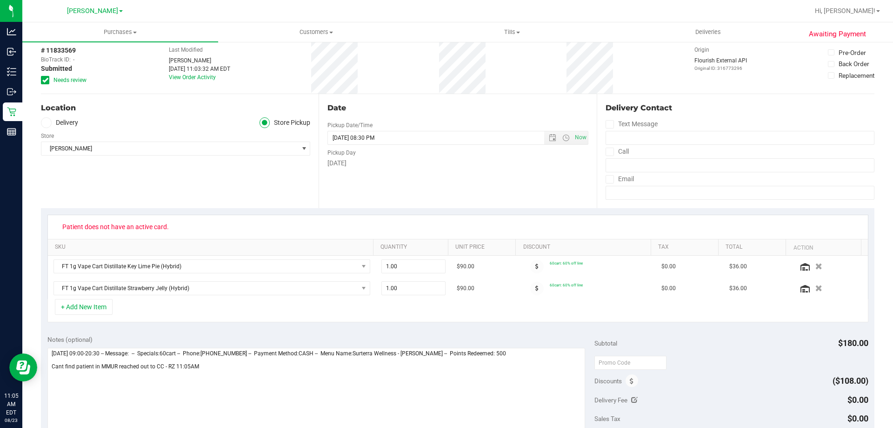
scroll to position [0, 0]
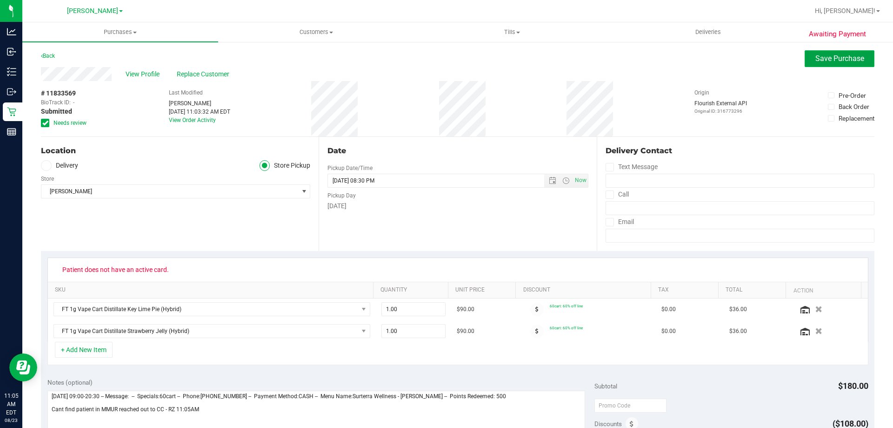
click at [843, 59] on span "Save Purchase" at bounding box center [840, 58] width 49 height 9
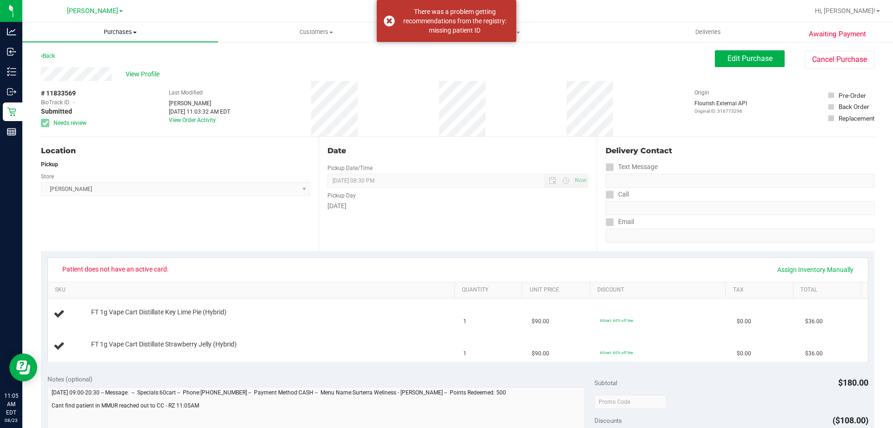
drag, startPoint x: 121, startPoint y: 33, endPoint x: 91, endPoint y: 58, distance: 38.3
click at [120, 34] on span "Purchases" at bounding box center [120, 32] width 196 height 8
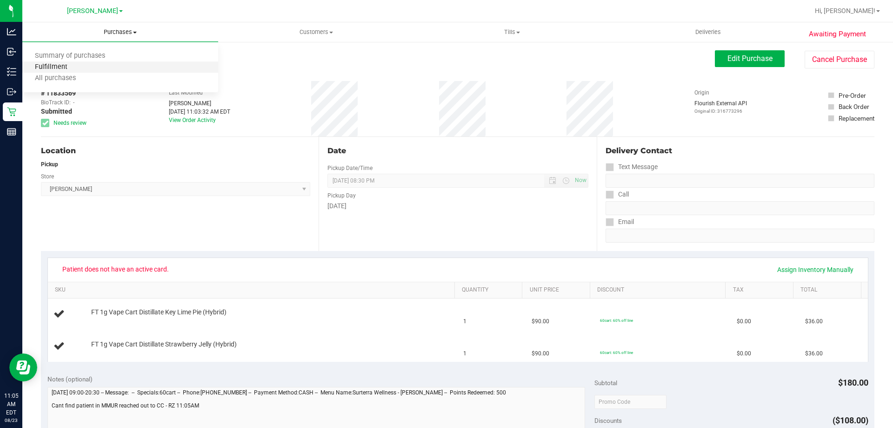
click at [75, 67] on span "Fulfillment" at bounding box center [51, 67] width 58 height 8
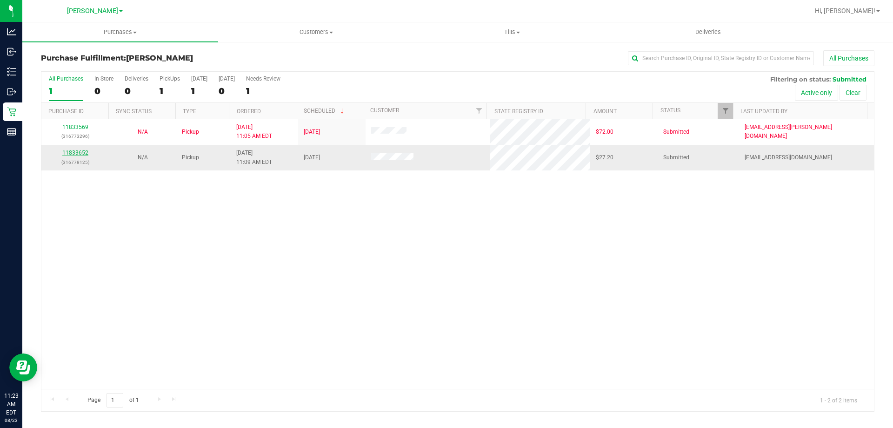
click at [81, 151] on link "11833652" at bounding box center [75, 152] width 26 height 7
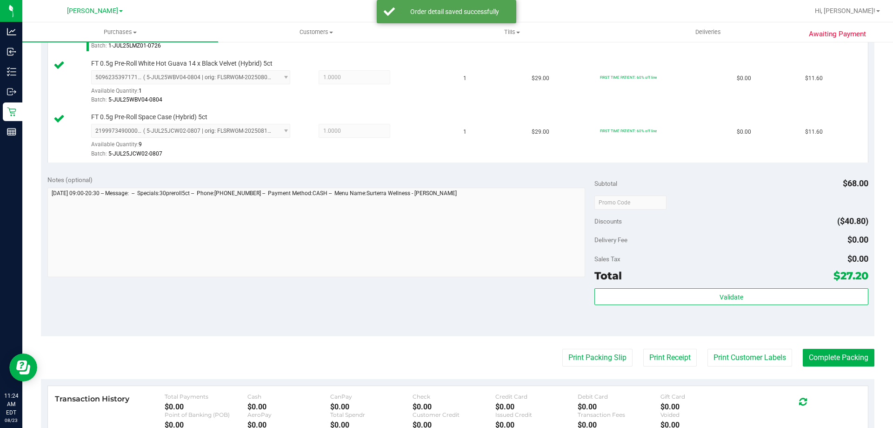
scroll to position [352, 0]
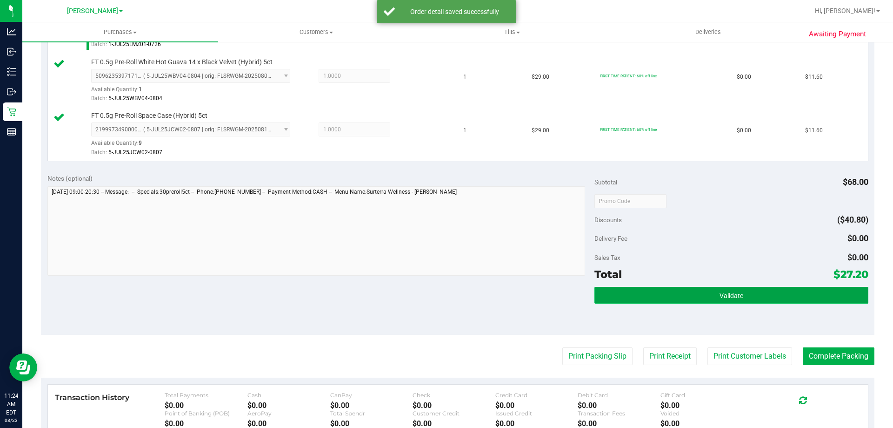
click at [736, 288] on button "Validate" at bounding box center [732, 295] width 274 height 17
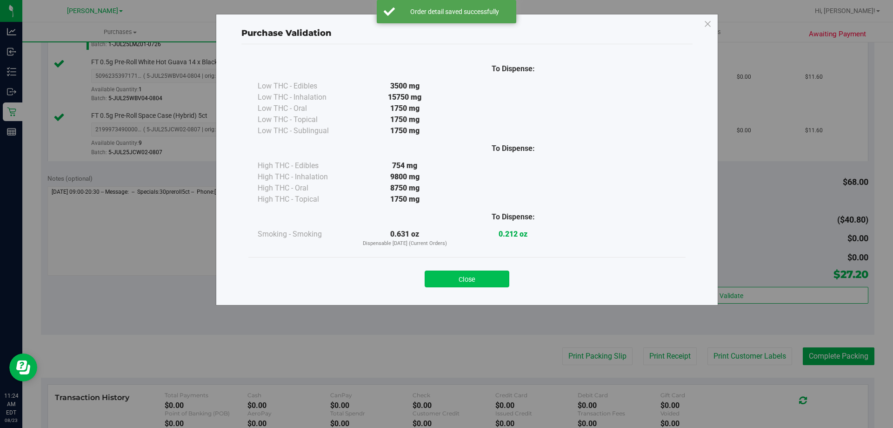
click at [481, 287] on button "Close" at bounding box center [467, 278] width 85 height 17
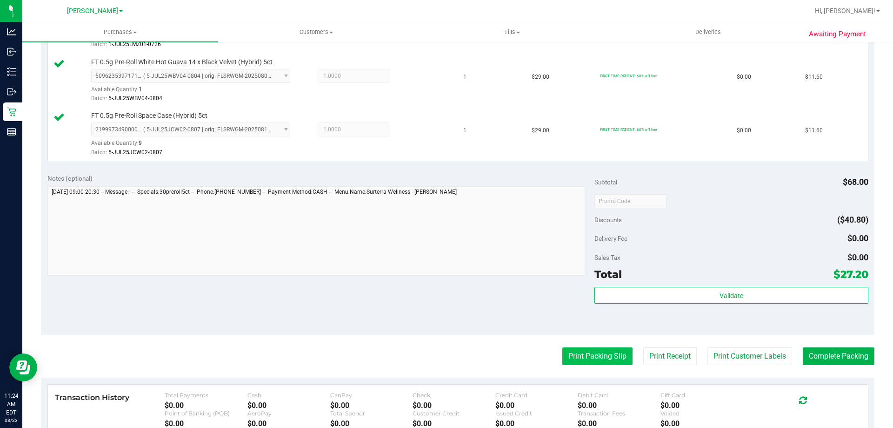
click at [592, 352] on button "Print Packing Slip" at bounding box center [598, 356] width 70 height 18
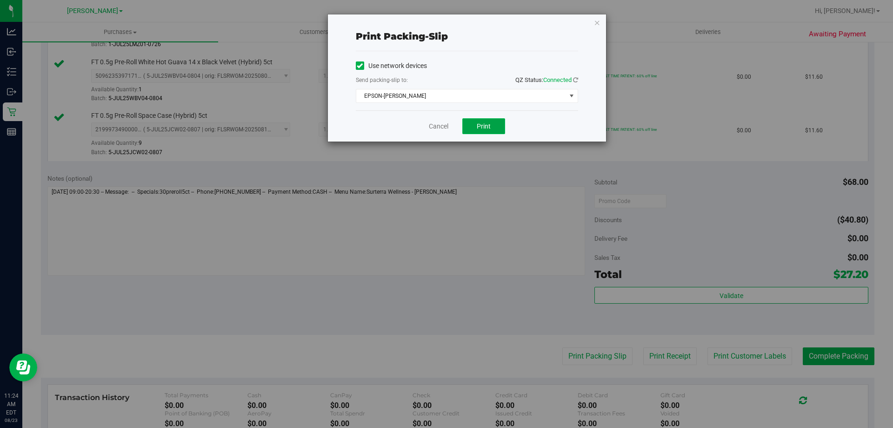
click at [486, 129] on span "Print" at bounding box center [484, 125] width 14 height 7
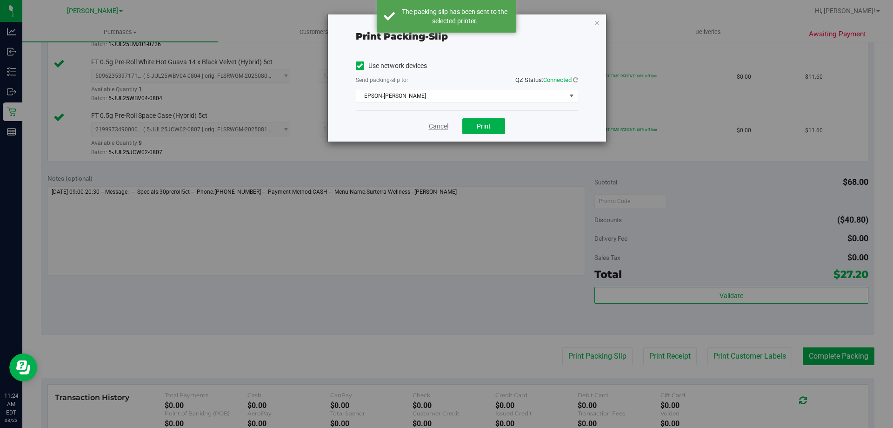
click at [435, 126] on link "Cancel" at bounding box center [439, 126] width 20 height 10
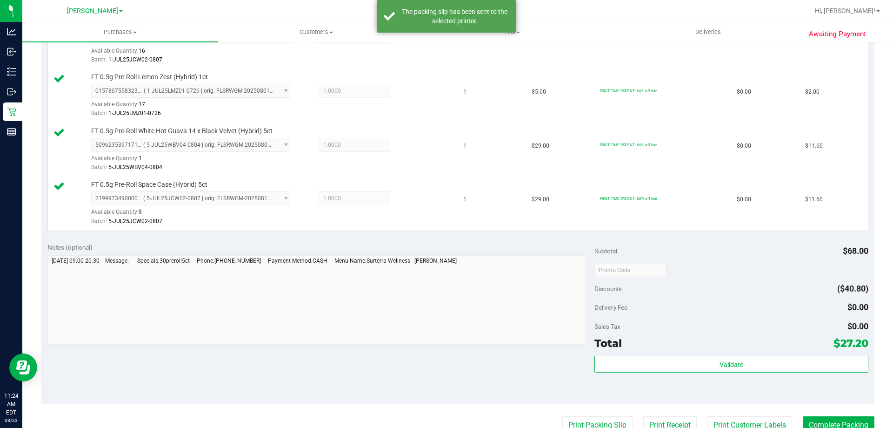
scroll to position [495, 0]
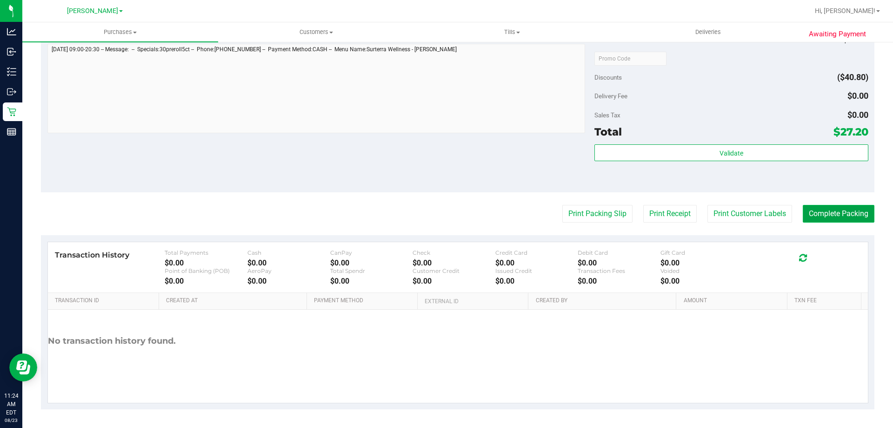
click at [832, 221] on button "Complete Packing" at bounding box center [839, 214] width 72 height 18
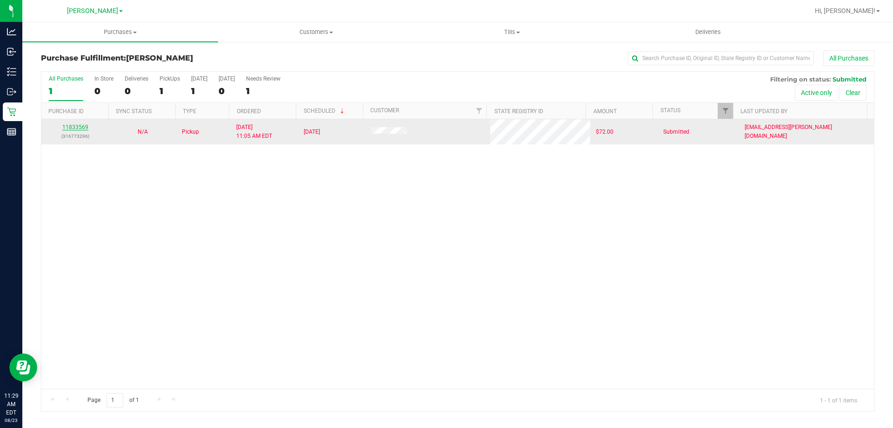
click at [67, 126] on link "11833569" at bounding box center [75, 127] width 26 height 7
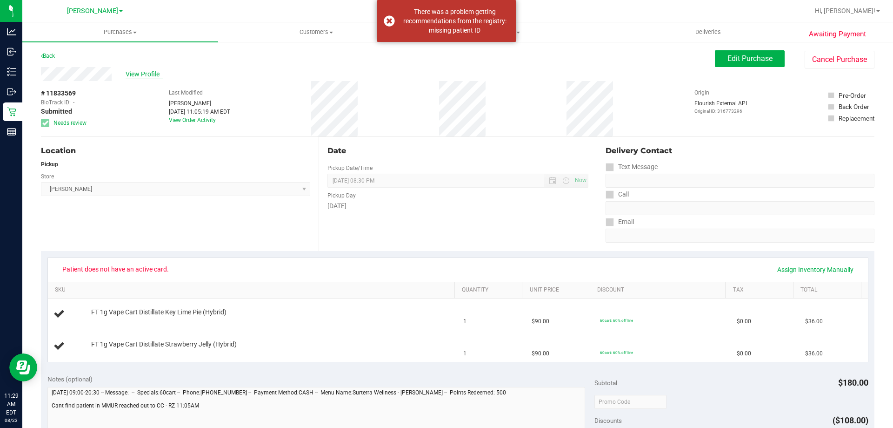
click at [153, 77] on span "View Profile" at bounding box center [144, 74] width 37 height 10
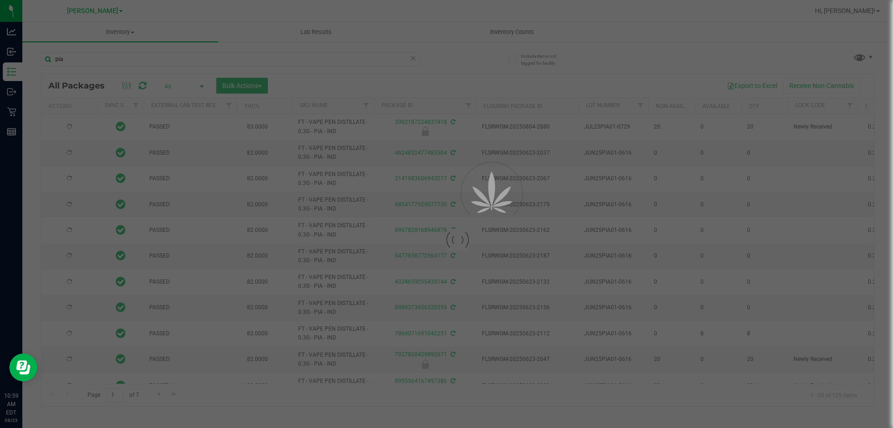
click at [413, 60] on div at bounding box center [446, 214] width 893 height 428
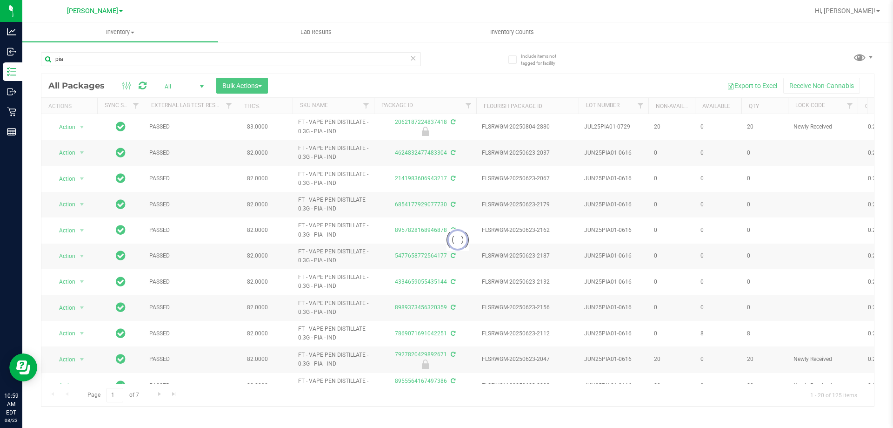
click at [412, 58] on icon at bounding box center [413, 57] width 7 height 11
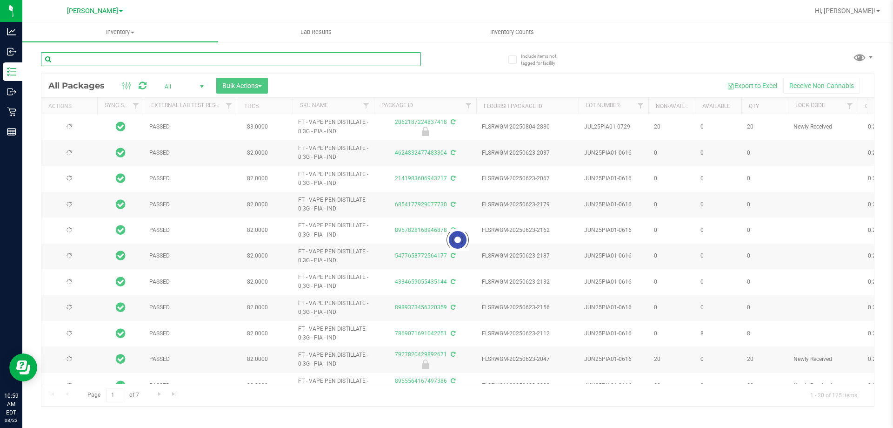
click at [393, 56] on input "text" at bounding box center [231, 59] width 380 height 14
type input "4205620777559720"
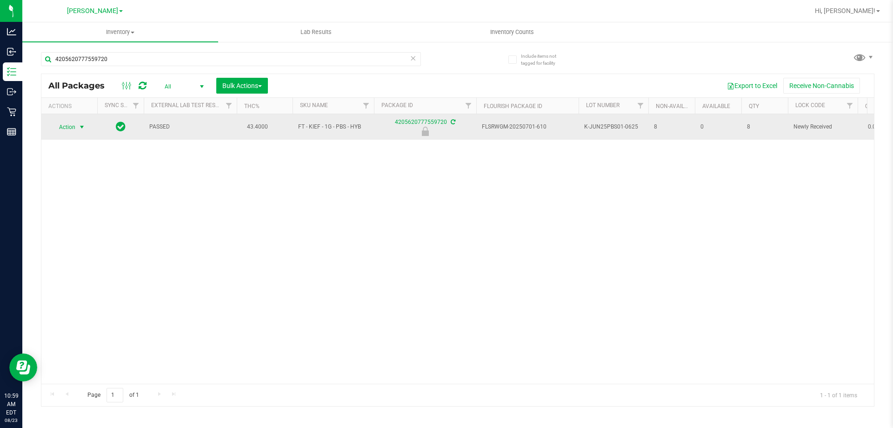
click at [63, 130] on span "Action" at bounding box center [63, 127] width 25 height 13
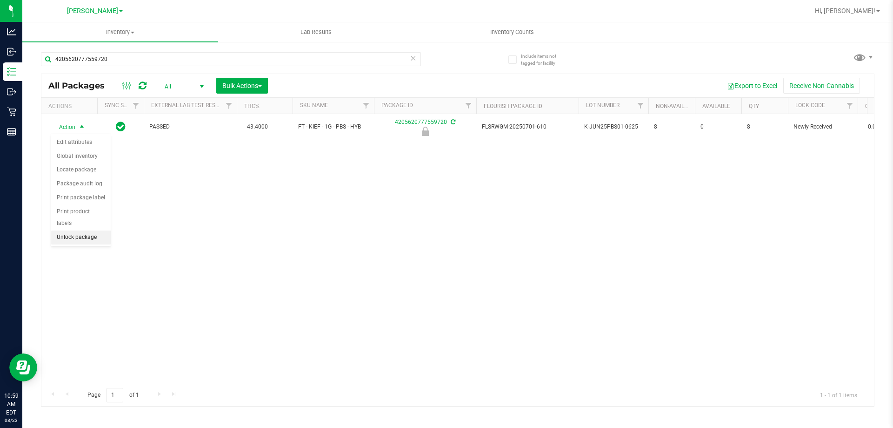
click at [95, 230] on li "Unlock package" at bounding box center [81, 237] width 60 height 14
